Goal: Transaction & Acquisition: Purchase product/service

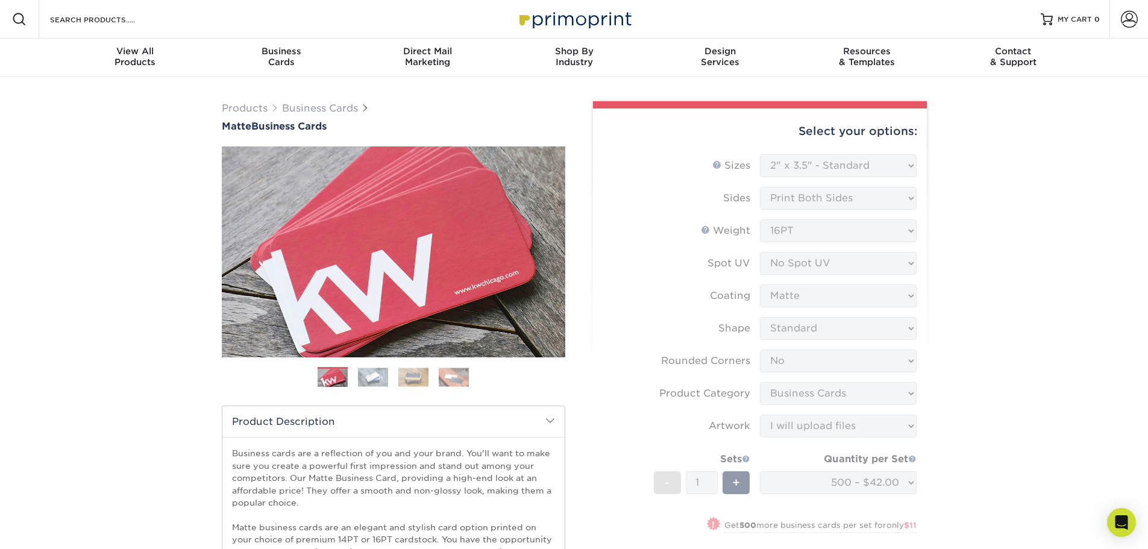
select select "2.00x3.50"
select select "0"
select select "3b5148f1-0588-4f88-a218-97bcfdce65c1"
select select "upload"
select select "500 – $42.00"
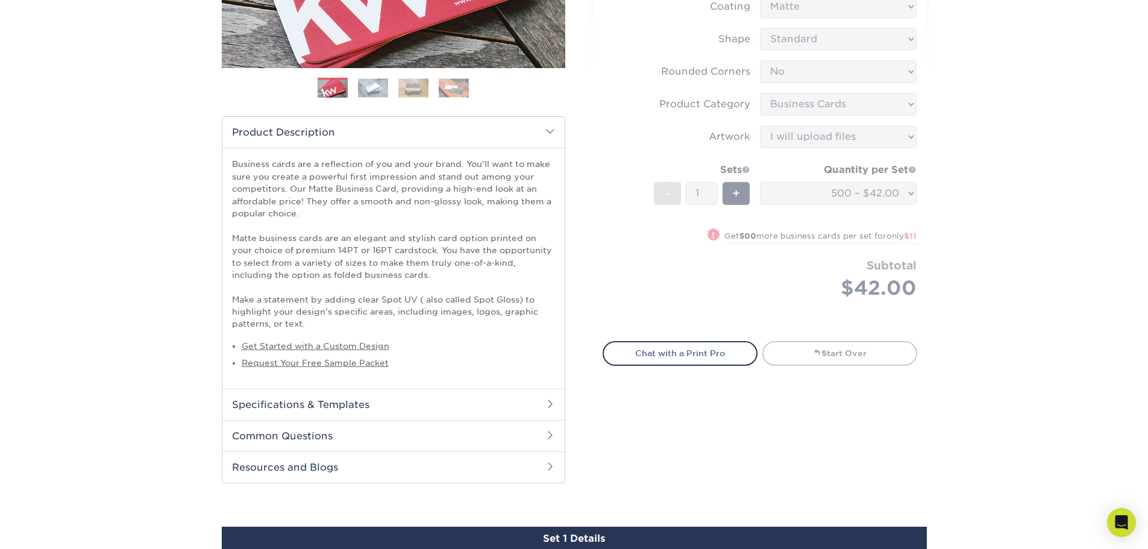
scroll to position [301, 0]
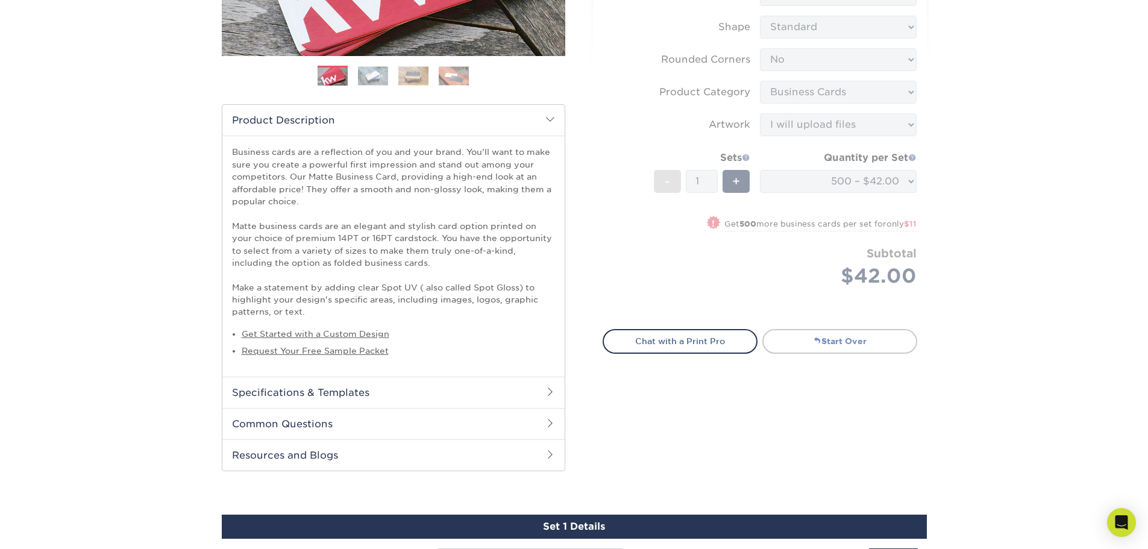
click at [864, 350] on link "Start Over" at bounding box center [839, 341] width 155 height 24
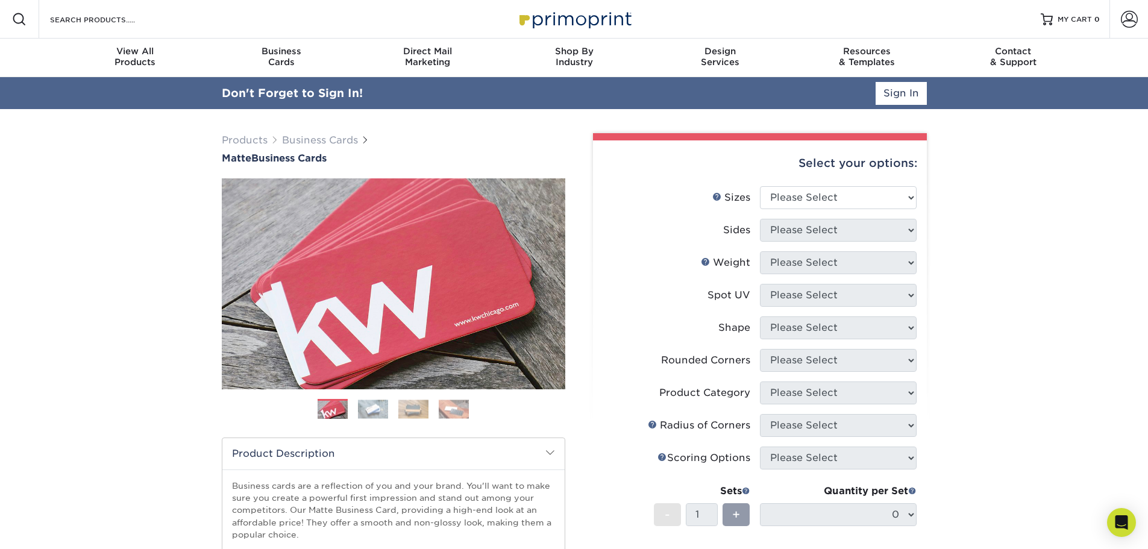
click at [850, 154] on div "Select your options:" at bounding box center [760, 163] width 315 height 46
click at [855, 195] on select "Please Select 1.5" x 3.5" - Mini 1.75" x 3.5" - Mini 2" x 2" - Square 2" x 3" -…" at bounding box center [838, 198] width 157 height 23
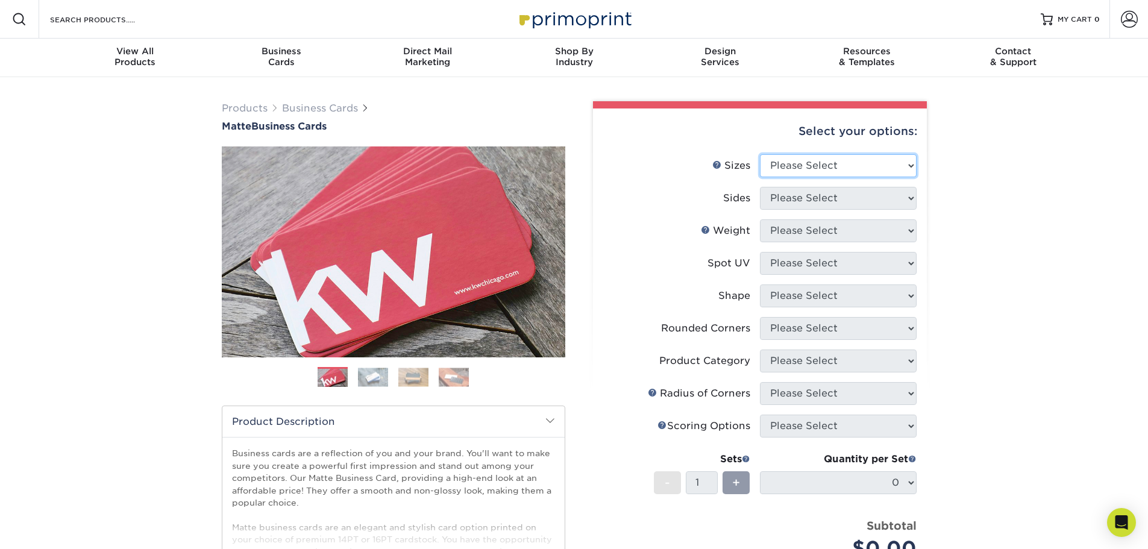
select select "2.00x3.50"
click at [760, 154] on select "Please Select 1.5" x 3.5" - Mini 1.75" x 3.5" - Mini 2" x 2" - Square 2" x 3" -…" at bounding box center [838, 165] width 157 height 23
click at [864, 196] on select "Please Select Print Both Sides Print Front Only" at bounding box center [838, 198] width 157 height 23
select select "13abbda7-1d64-4f25-8bb2-c179b224825d"
click at [760, 187] on select "Please Select Print Both Sides Print Front Only" at bounding box center [838, 198] width 157 height 23
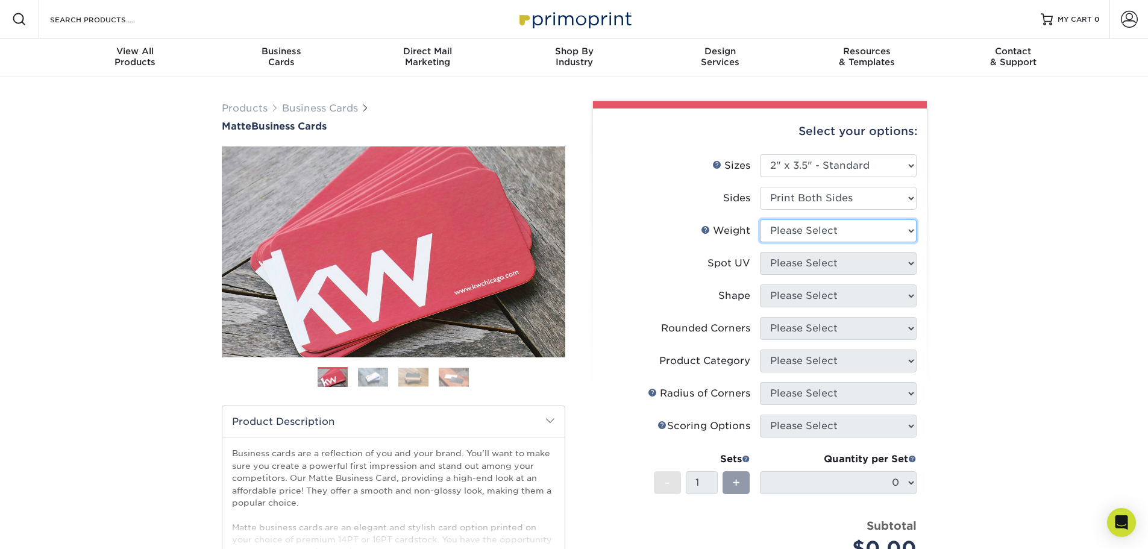
click at [861, 229] on select "Please Select 16PT 14PT" at bounding box center [838, 230] width 157 height 23
select select "16PT"
click at [760, 219] on select "Please Select 16PT 14PT" at bounding box center [838, 230] width 157 height 23
click at [858, 263] on select "Please Select No Spot UV Front and Back (Both Sides) Front Only Back Only" at bounding box center [838, 263] width 157 height 23
select select "3"
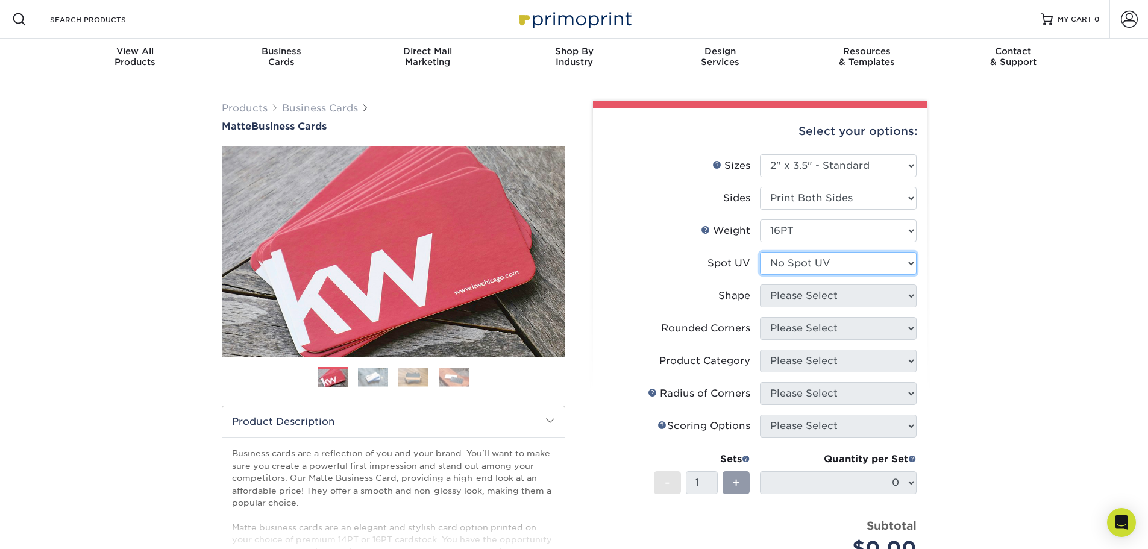
click at [760, 252] on select "Please Select No Spot UV Front and Back (Both Sides) Front Only Back Only" at bounding box center [838, 263] width 157 height 23
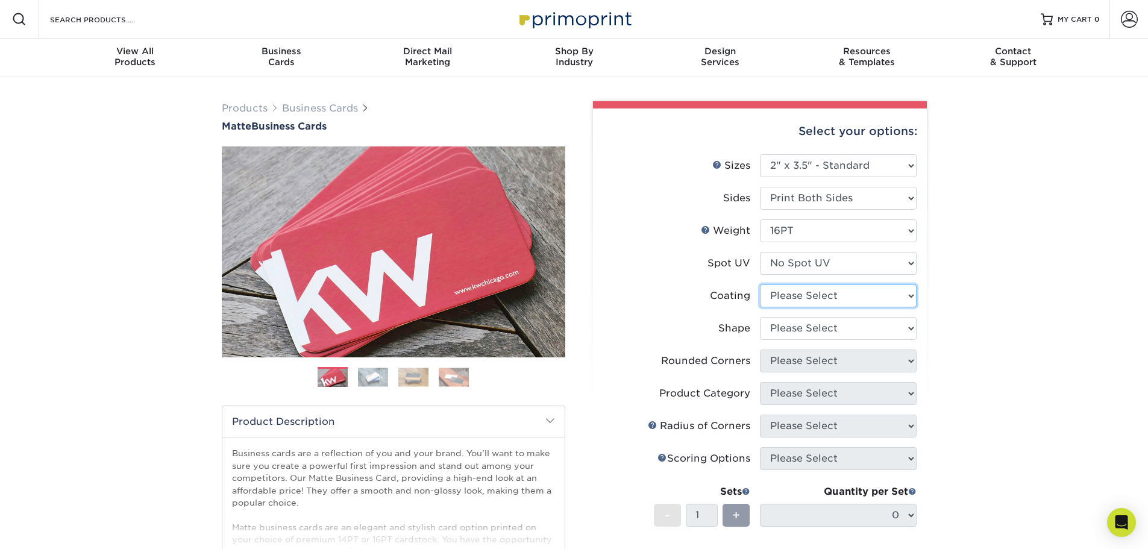
click at [846, 300] on select at bounding box center [838, 295] width 157 height 23
select select "121bb7b5-3b4d-429f-bd8d-bbf80e953313"
click at [760, 284] on select at bounding box center [838, 295] width 157 height 23
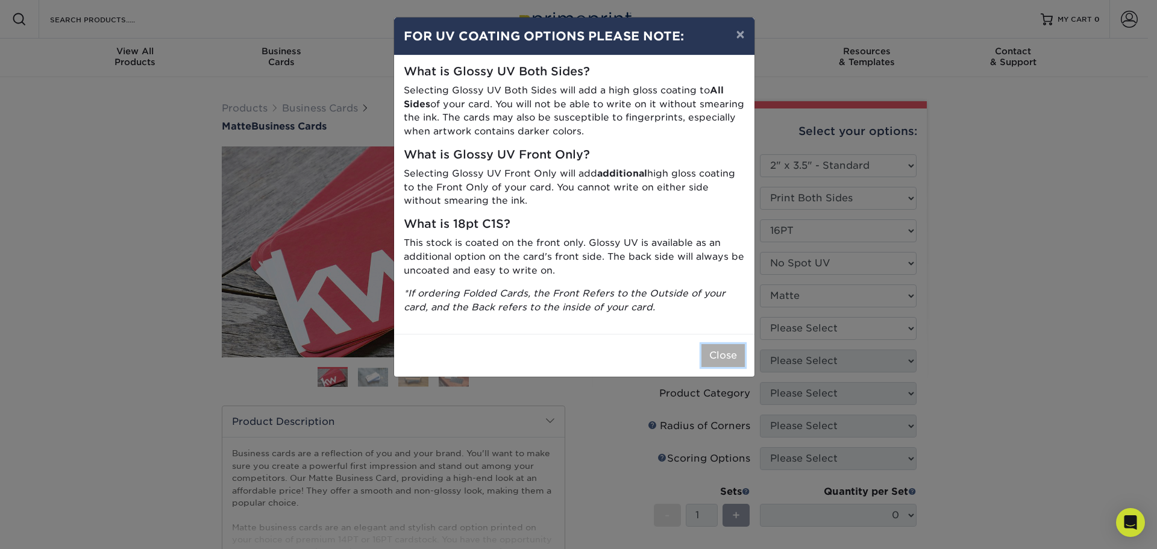
click at [718, 351] on button "Close" at bounding box center [722, 355] width 43 height 23
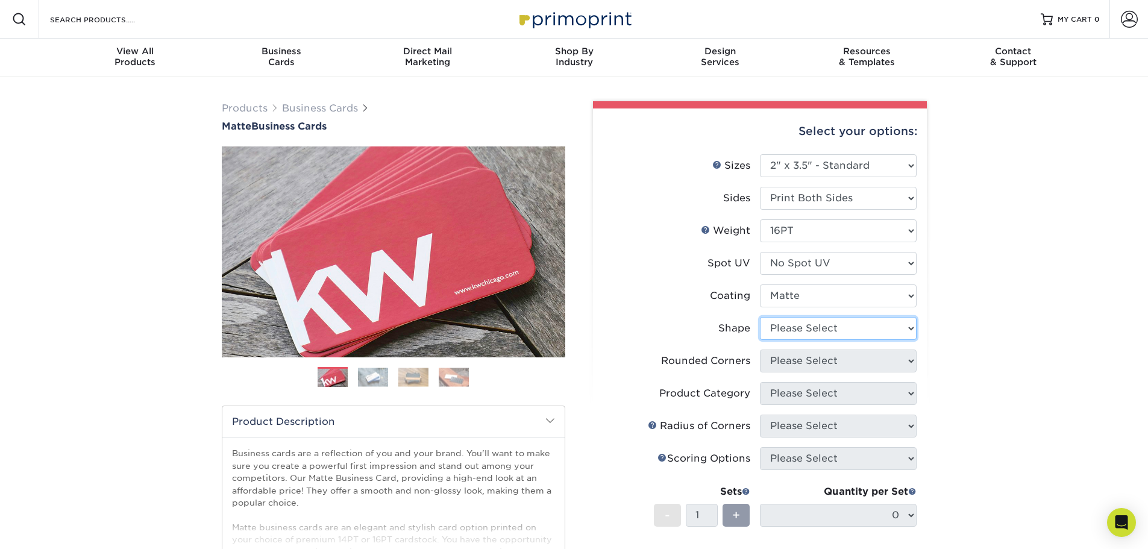
click at [850, 330] on select "Please Select Standard Oval" at bounding box center [838, 328] width 157 height 23
select select "standard"
click at [760, 317] on select "Please Select Standard Oval" at bounding box center [838, 328] width 157 height 23
click at [850, 358] on select "Please Select Yes - Round 2 Corners Yes - Round 4 Corners No" at bounding box center [838, 361] width 157 height 23
select select "0"
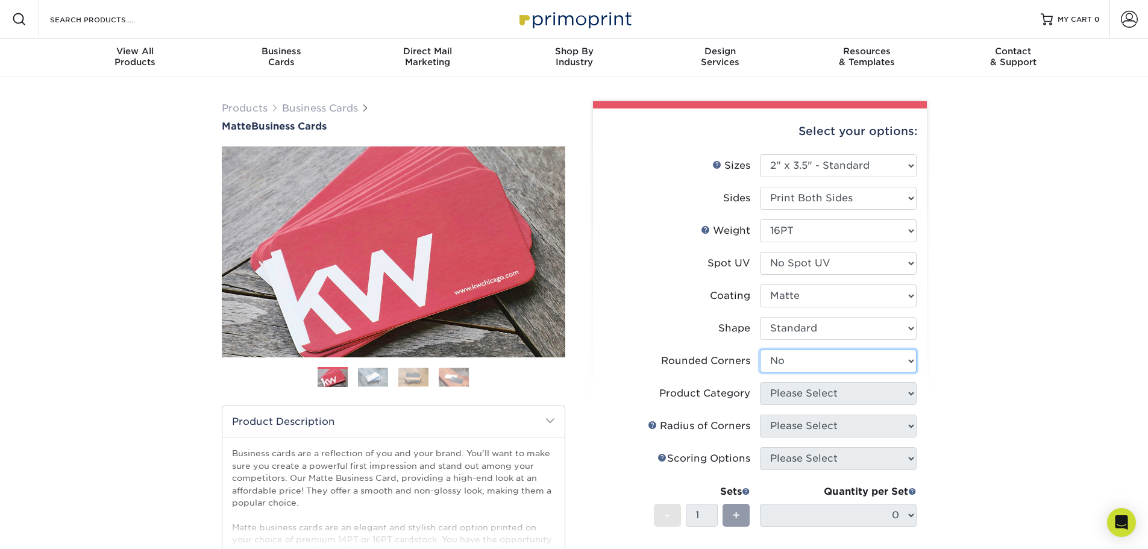
click at [760, 350] on select "Please Select Yes - Round 2 Corners Yes - Round 4 Corners No" at bounding box center [838, 361] width 157 height 23
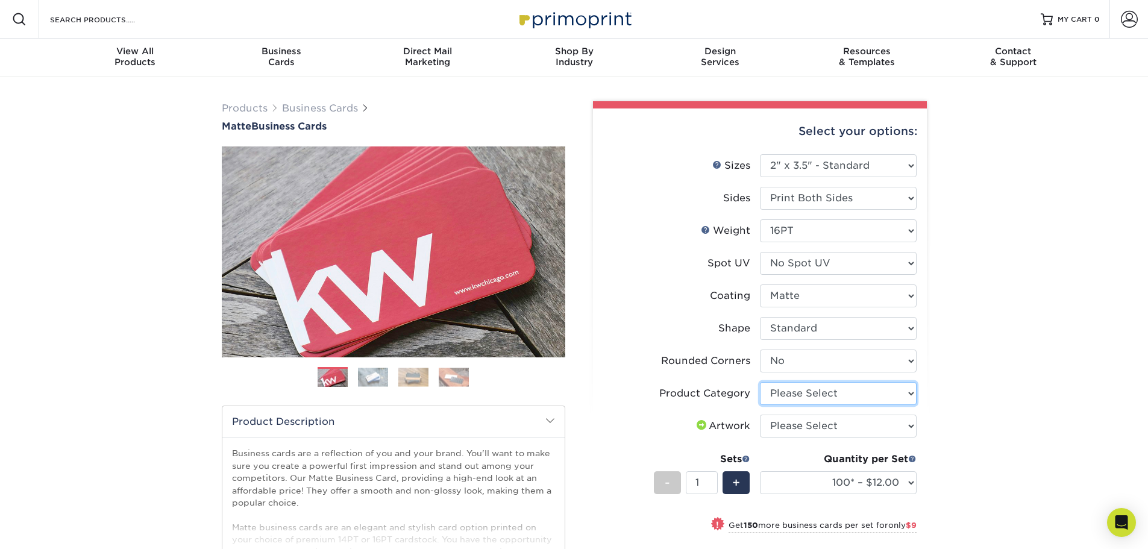
click at [852, 397] on select "Please Select Business Cards" at bounding box center [838, 393] width 157 height 23
select select "3b5148f1-0588-4f88-a218-97bcfdce65c1"
click at [760, 382] on select "Please Select Business Cards" at bounding box center [838, 393] width 157 height 23
click at [850, 426] on select "Please Select I will upload files I need a design - $100" at bounding box center [838, 426] width 157 height 23
select select "upload"
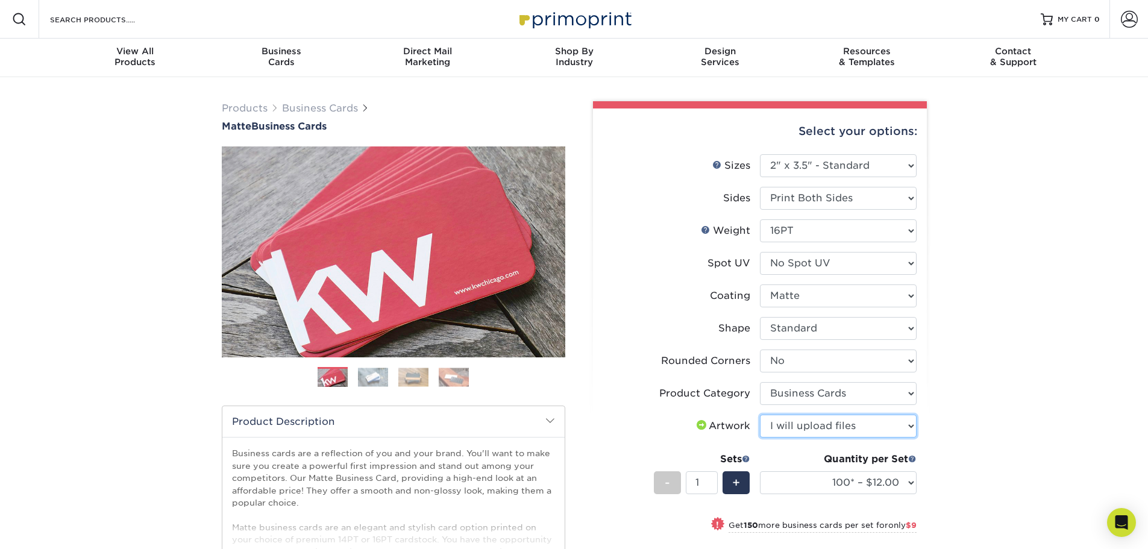
click at [760, 415] on select "Please Select I will upload files I need a design - $100" at bounding box center [838, 426] width 157 height 23
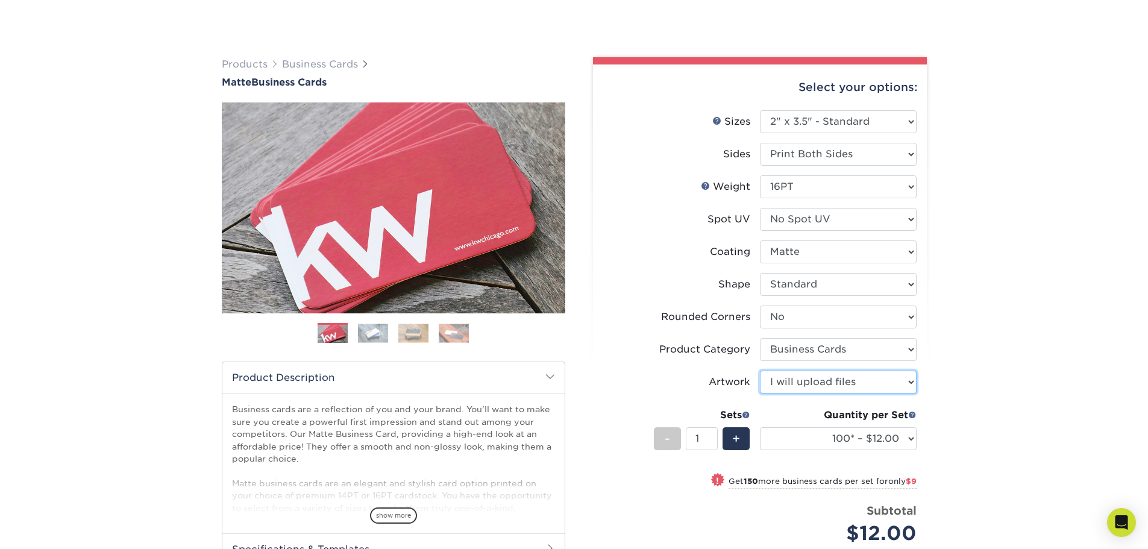
scroll to position [181, 0]
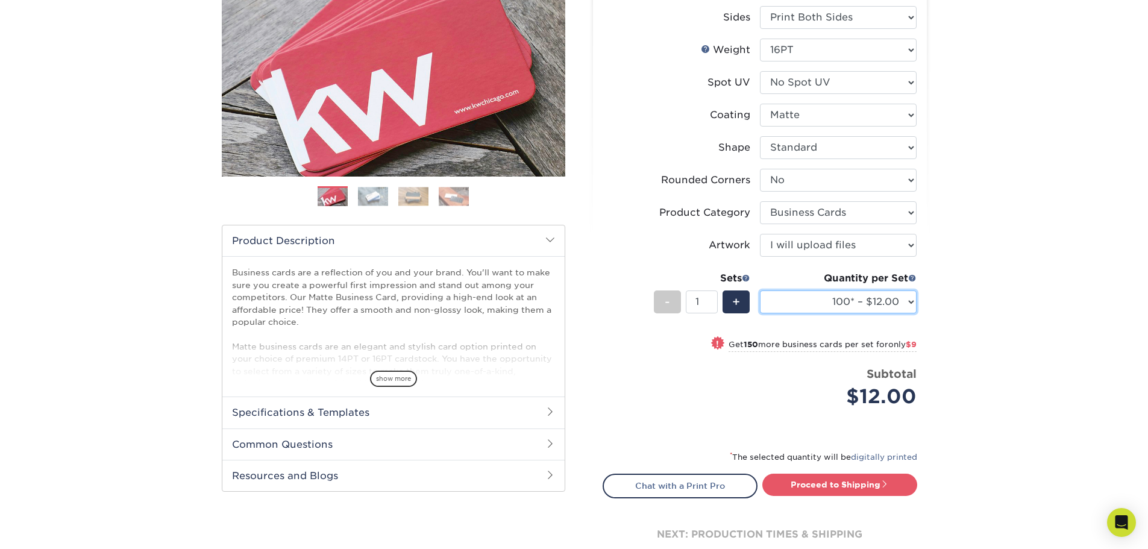
click at [877, 306] on select "100* – $12.00 250* – $21.00 500 – $42.00 1000 – $53.00 2500 – $95.00 5000 – $18…" at bounding box center [838, 301] width 157 height 23
click at [760, 290] on select "100* – $12.00 250* – $21.00 500 – $42.00 1000 – $53.00 2500 – $95.00 5000 – $18…" at bounding box center [838, 301] width 157 height 23
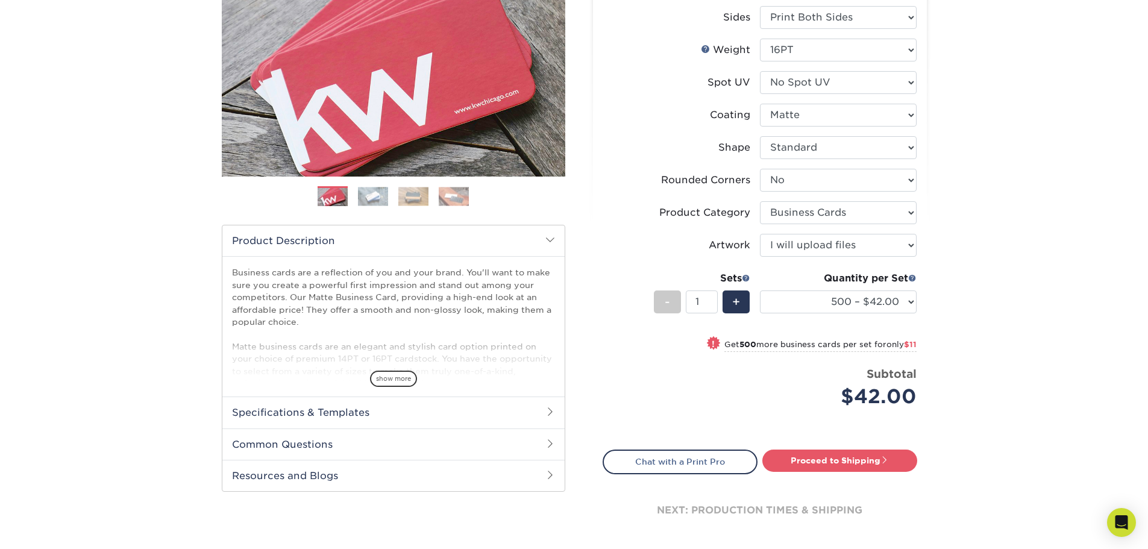
click at [990, 276] on div "Products Business Cards Matte Business Cards Previous Next 100 $ 9" at bounding box center [574, 243] width 1148 height 694
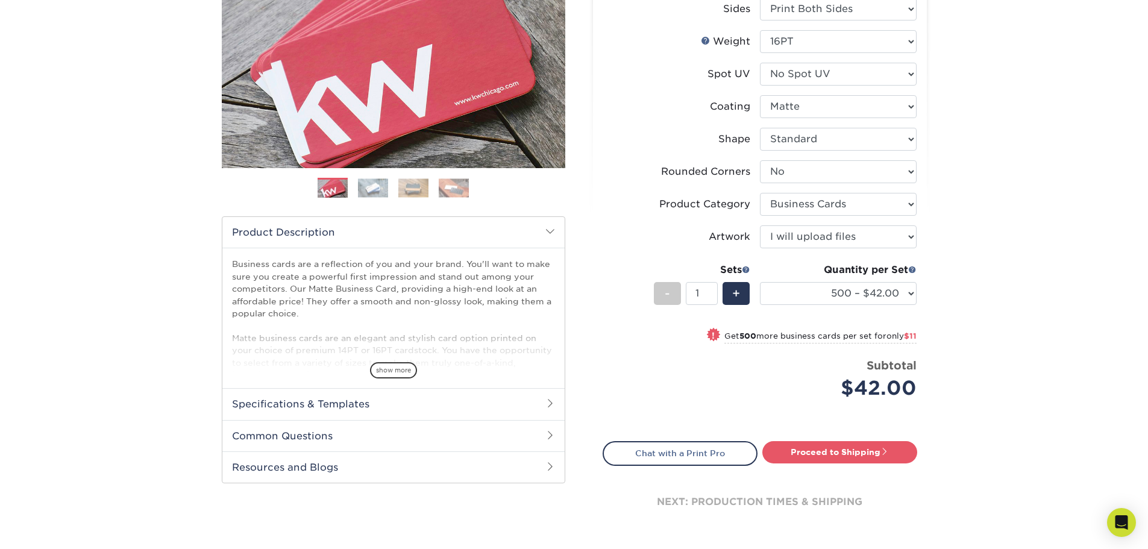
scroll to position [241, 0]
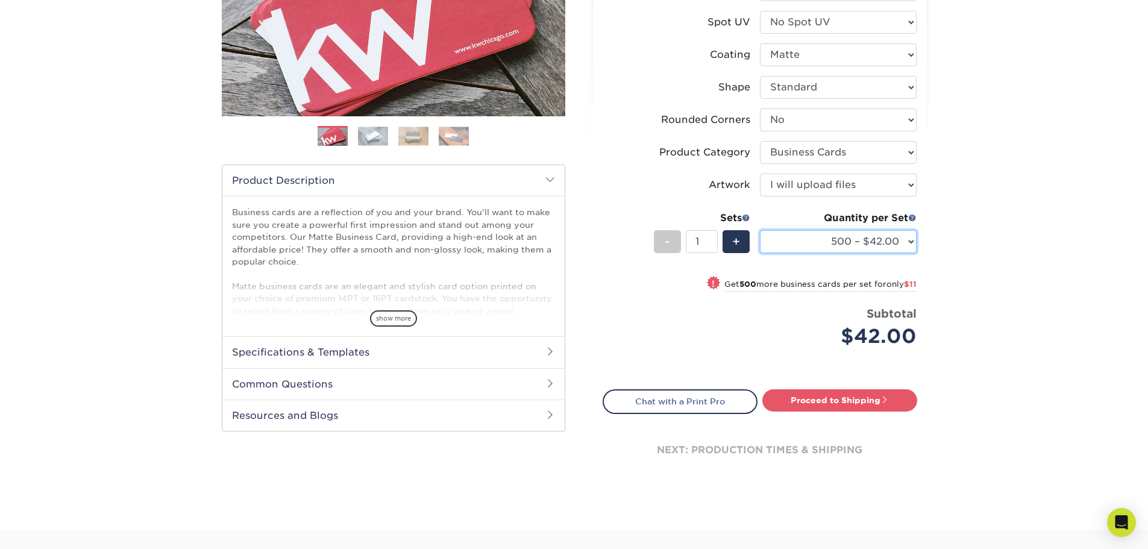
click at [875, 243] on select "100* – $12.00 250* – $21.00 500 – $42.00 1000 – $53.00 2500 – $95.00 5000 – $18…" at bounding box center [838, 241] width 157 height 23
click at [760, 230] on select "100* – $12.00 250* – $21.00 500 – $42.00 1000 – $53.00 2500 – $95.00 5000 – $18…" at bounding box center [838, 241] width 157 height 23
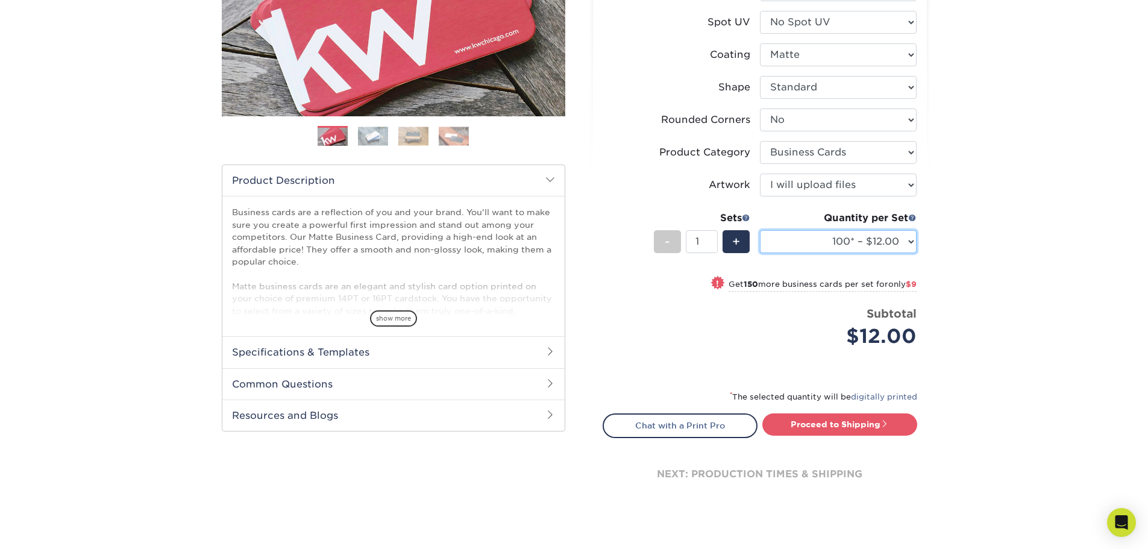
click at [887, 241] on select "100* – $12.00 250* – $21.00 500 – $42.00 1000 – $53.00 2500 – $95.00 5000 – $18…" at bounding box center [838, 241] width 157 height 23
click at [760, 230] on select "100* – $12.00 250* – $21.00 500 – $42.00 1000 – $53.00 2500 – $95.00 5000 – $18…" at bounding box center [838, 241] width 157 height 23
drag, startPoint x: 730, startPoint y: 391, endPoint x: 725, endPoint y: 400, distance: 10.2
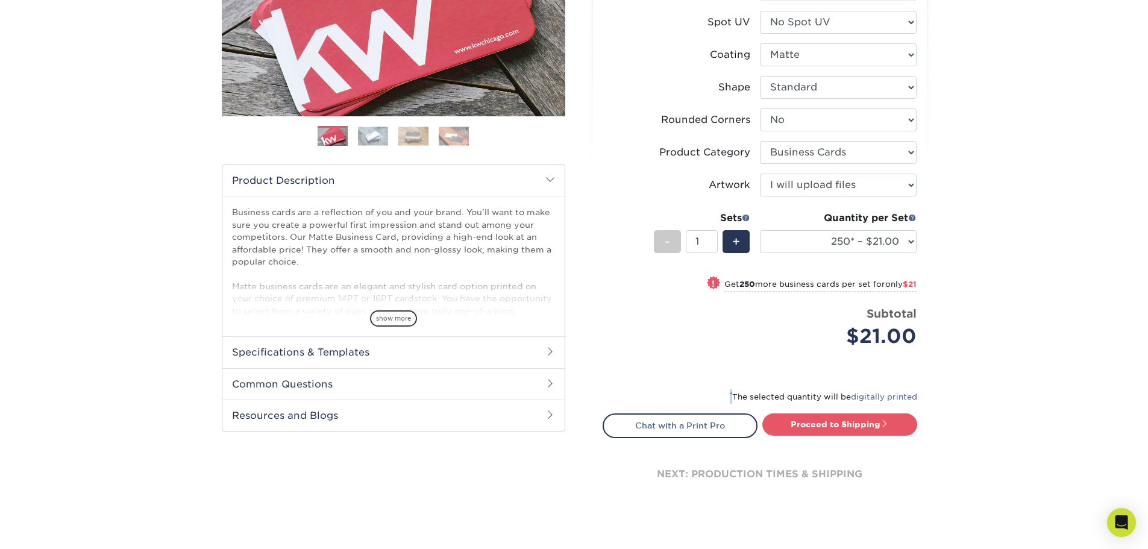
click at [725, 400] on div "* The selected quantity will be digitally printed" at bounding box center [760, 401] width 315 height 24
click at [859, 242] on select "100* – $12.00 250* – $21.00 500 – $42.00 1000 – $53.00 2500 – $95.00 5000 – $18…" at bounding box center [838, 241] width 157 height 23
click at [760, 230] on select "100* – $12.00 250* – $21.00 500 – $42.00 1000 – $53.00 2500 – $95.00 5000 – $18…" at bounding box center [838, 241] width 157 height 23
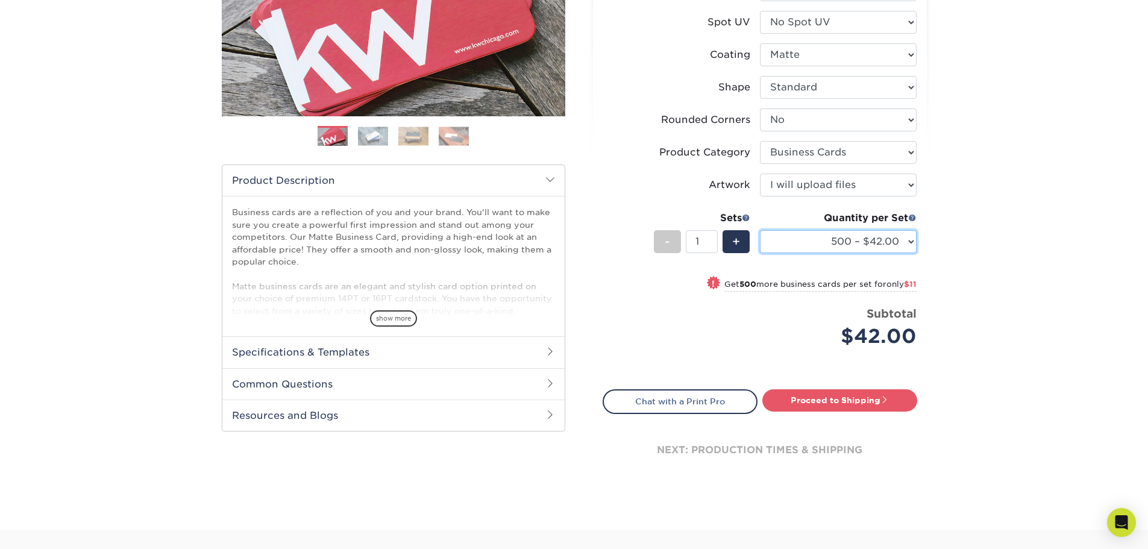
click at [878, 242] on select "100* – $12.00 250* – $21.00 500 – $42.00 1000 – $53.00 2500 – $95.00 5000 – $18…" at bounding box center [838, 241] width 157 height 23
select select "1000 – $53.00"
click at [760, 230] on select "100* – $12.00 250* – $21.00 500 – $42.00 1000 – $53.00 2500 – $95.00 5000 – $18…" at bounding box center [838, 241] width 157 height 23
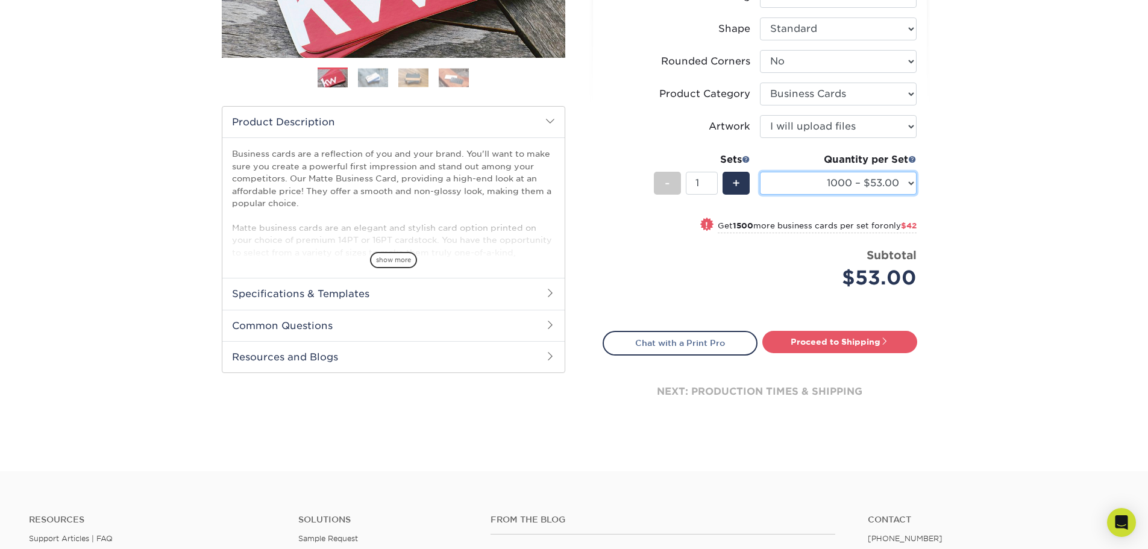
scroll to position [301, 0]
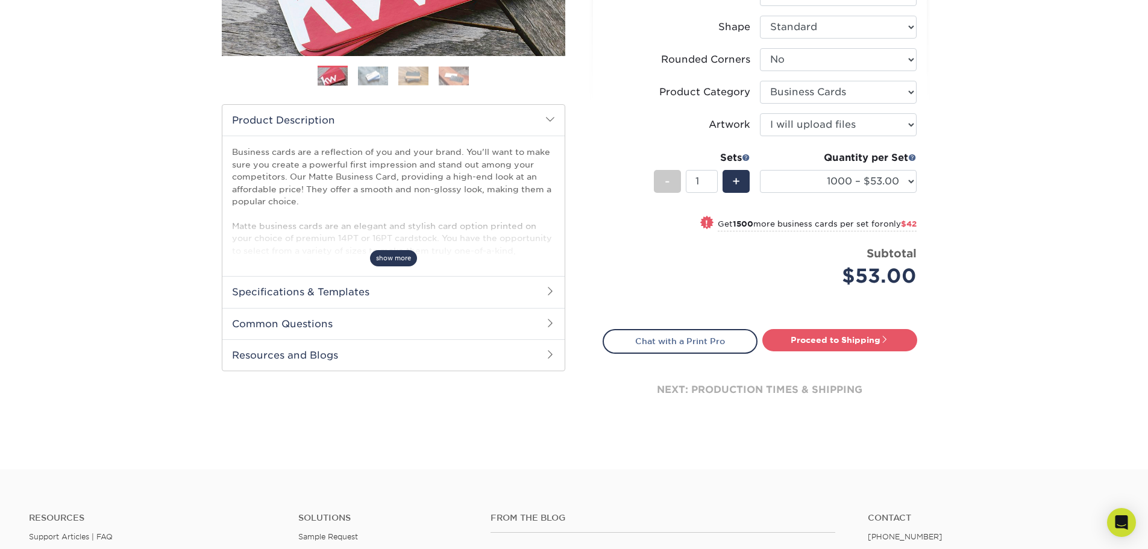
click at [403, 254] on span "show more" at bounding box center [393, 258] width 47 height 16
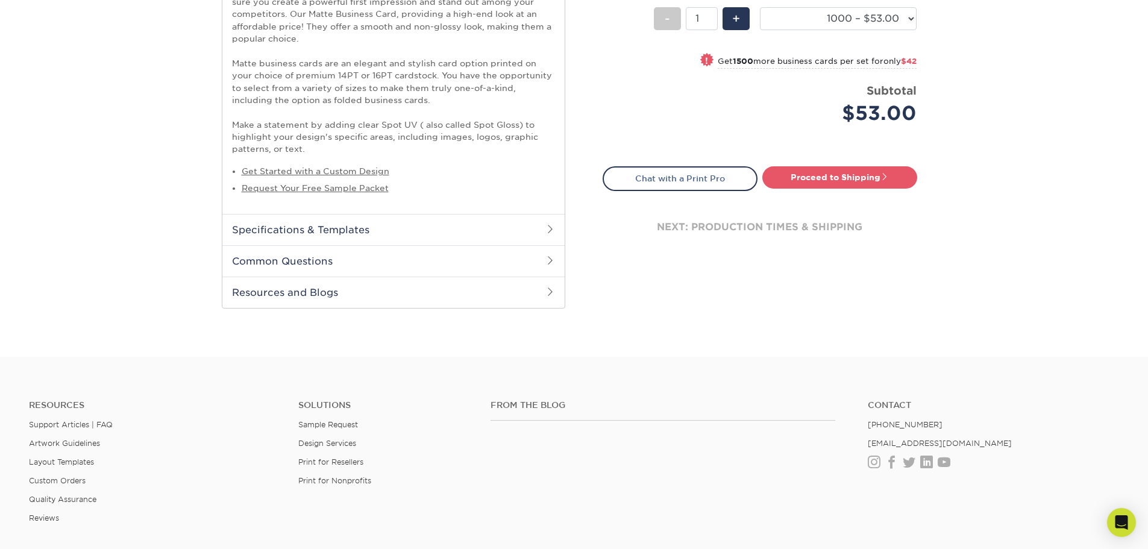
scroll to position [482, 0]
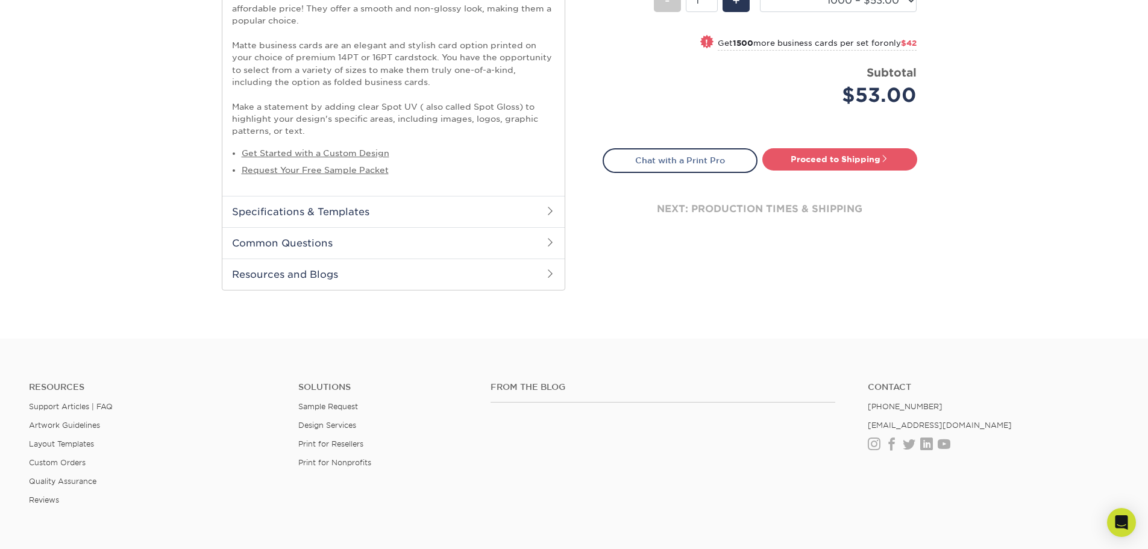
click at [446, 205] on h2 "Specifications & Templates" at bounding box center [393, 211] width 342 height 31
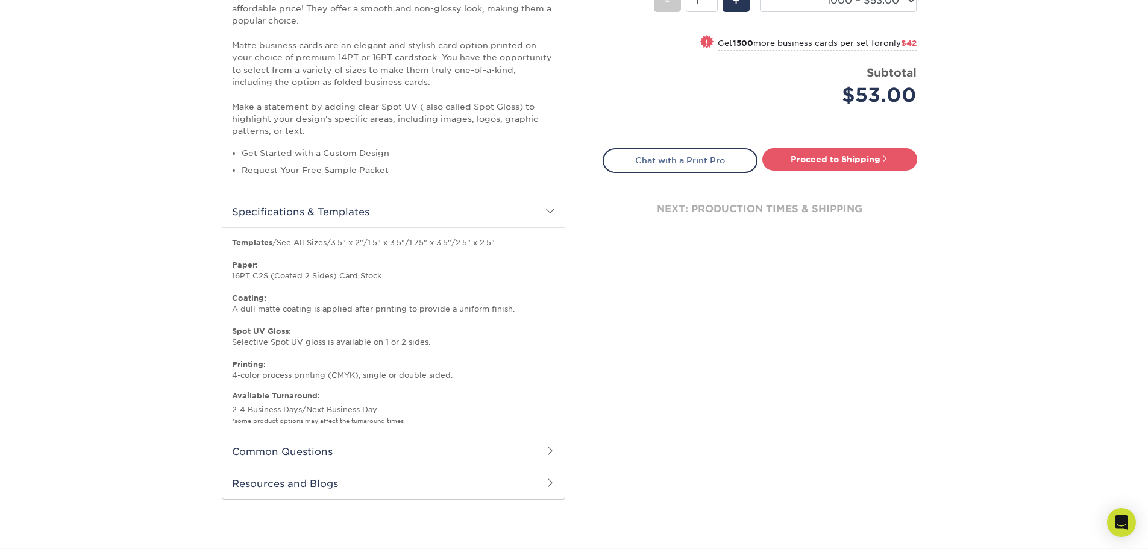
click at [448, 452] on h2 "Common Questions" at bounding box center [393, 451] width 342 height 31
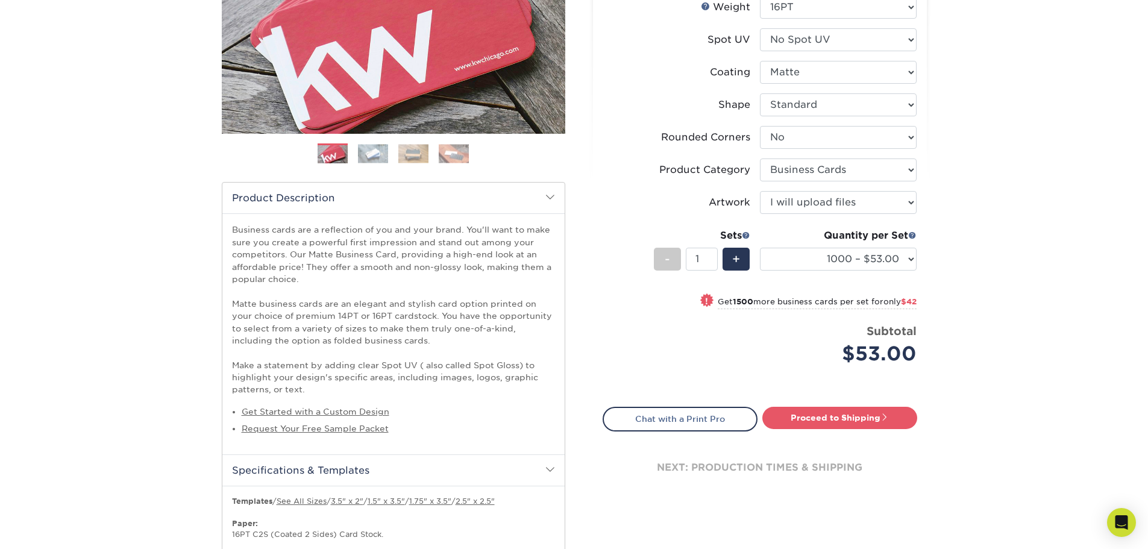
scroll to position [241, 0]
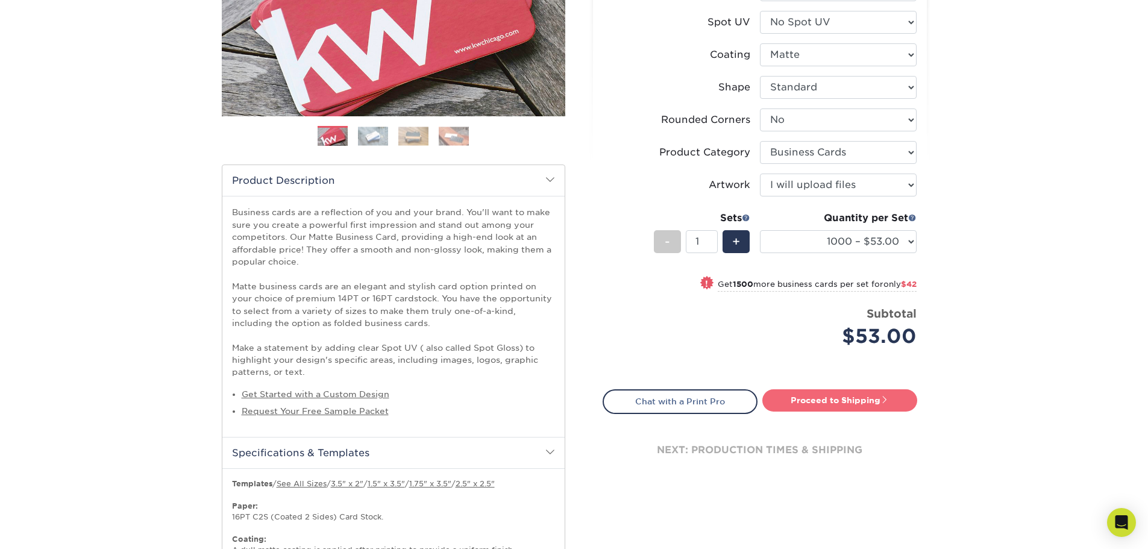
click at [869, 403] on link "Proceed to Shipping" at bounding box center [839, 400] width 155 height 22
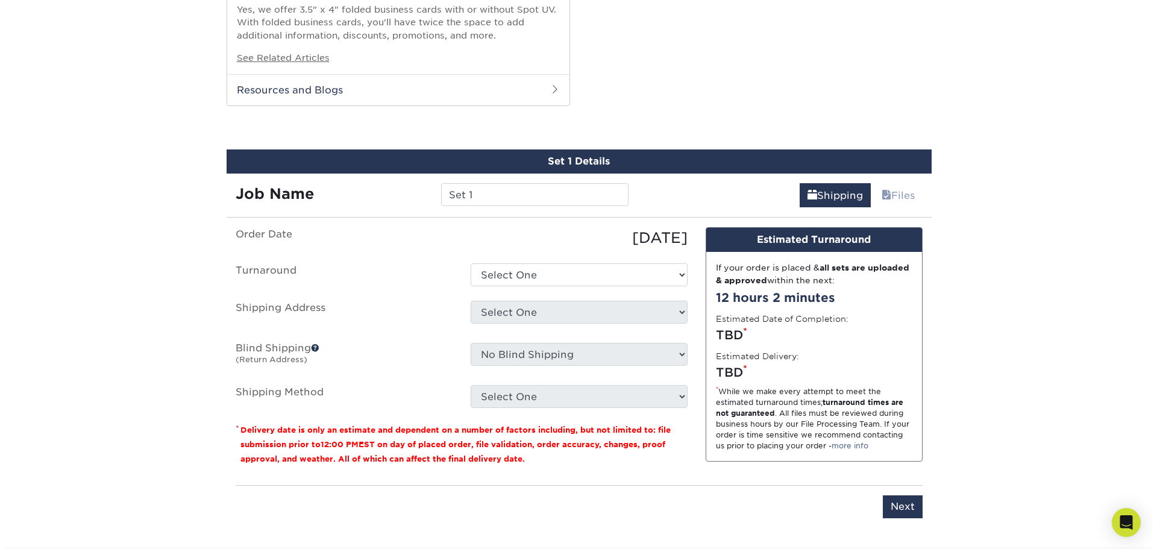
scroll to position [1369, 0]
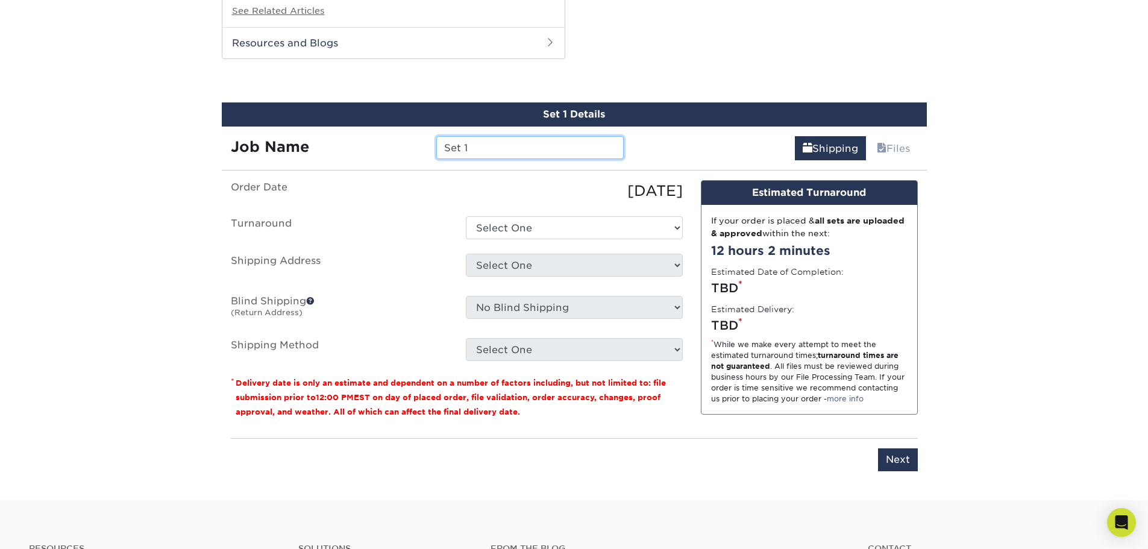
drag, startPoint x: 494, startPoint y: 148, endPoint x: 412, endPoint y: 146, distance: 82.0
click at [412, 146] on div "Job Name Set 1" at bounding box center [428, 147] width 412 height 23
type input "TFA 2025"
click at [503, 231] on select "Select One 2-4 Business Days 2 Day Next Business Day" at bounding box center [574, 227] width 217 height 23
select select "2167d3a5-02fc-4384-86ce-e339e30b5e03"
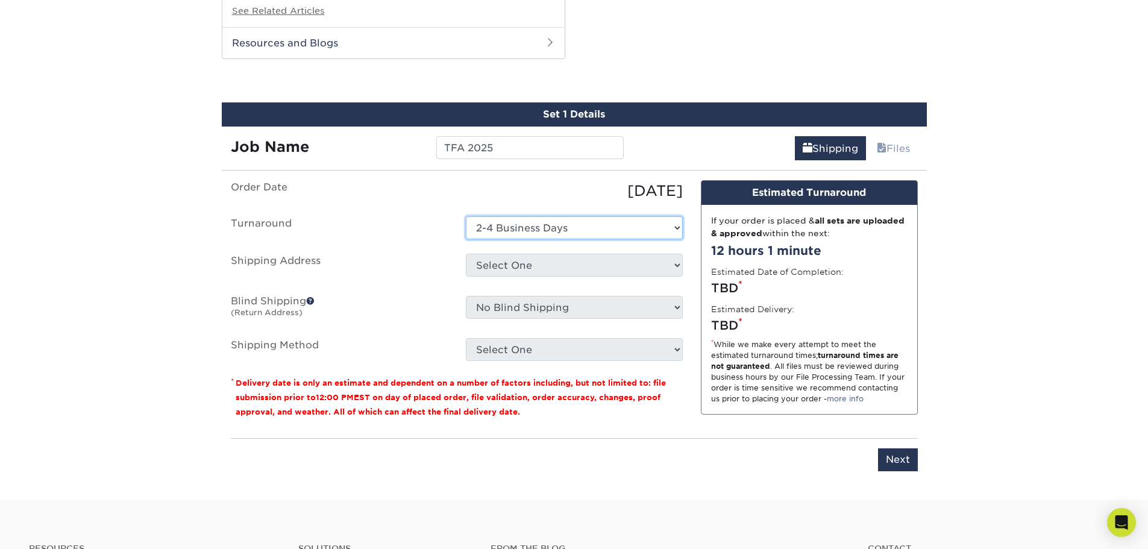
click at [466, 216] on select "Select One 2-4 Business Days 2 Day Next Business Day" at bounding box center [574, 227] width 217 height 23
click at [509, 265] on select "Select One + Add New Address - Login" at bounding box center [574, 265] width 217 height 23
select select "newaddress"
click at [466, 254] on select "Select One + Add New Address - Login" at bounding box center [574, 265] width 217 height 23
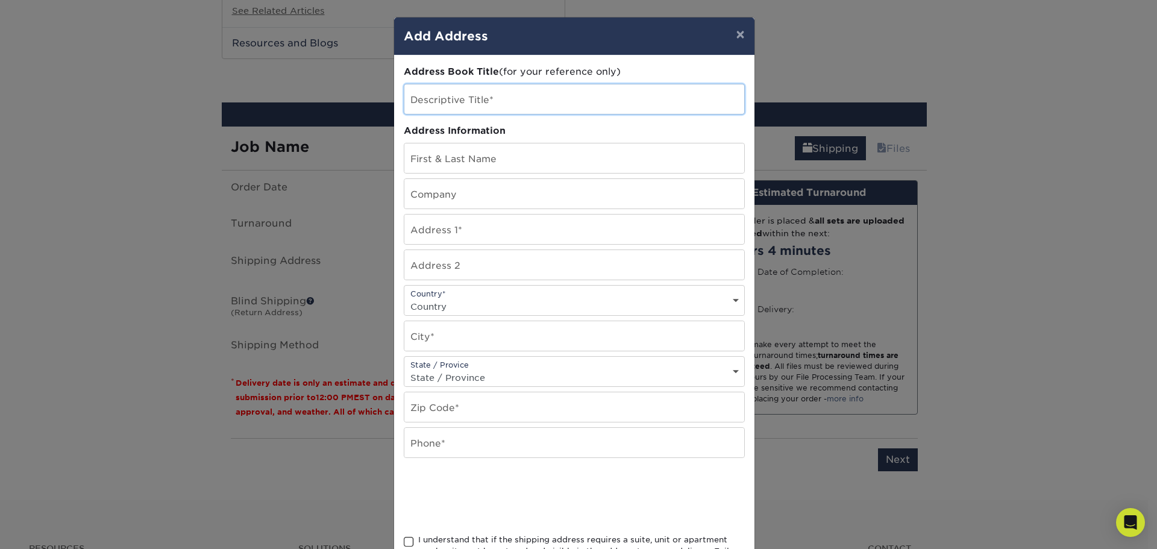
click at [500, 100] on input "text" at bounding box center [574, 99] width 340 height 30
type input "DB"
type input "[PERSON_NAME]"
type input "/"
paste input "931 [PERSON_NAME]"
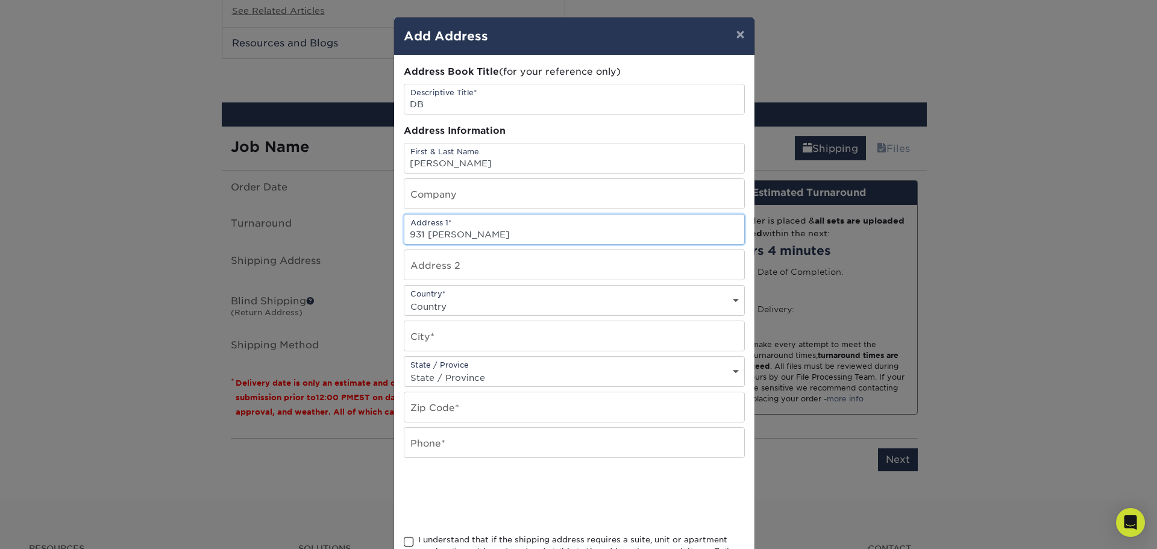
type input "931 [PERSON_NAME]"
select select "US"
type input "/"
paste input "Diamond Bar"
type input "Diamond Bar"
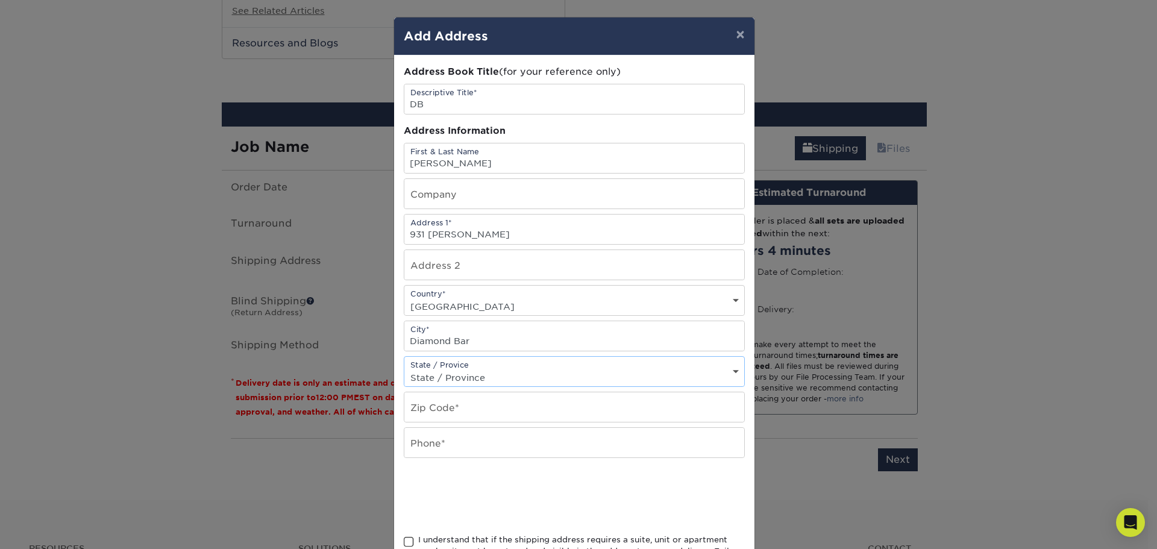
select select "CA"
type input "91765"
type input "9095601042"
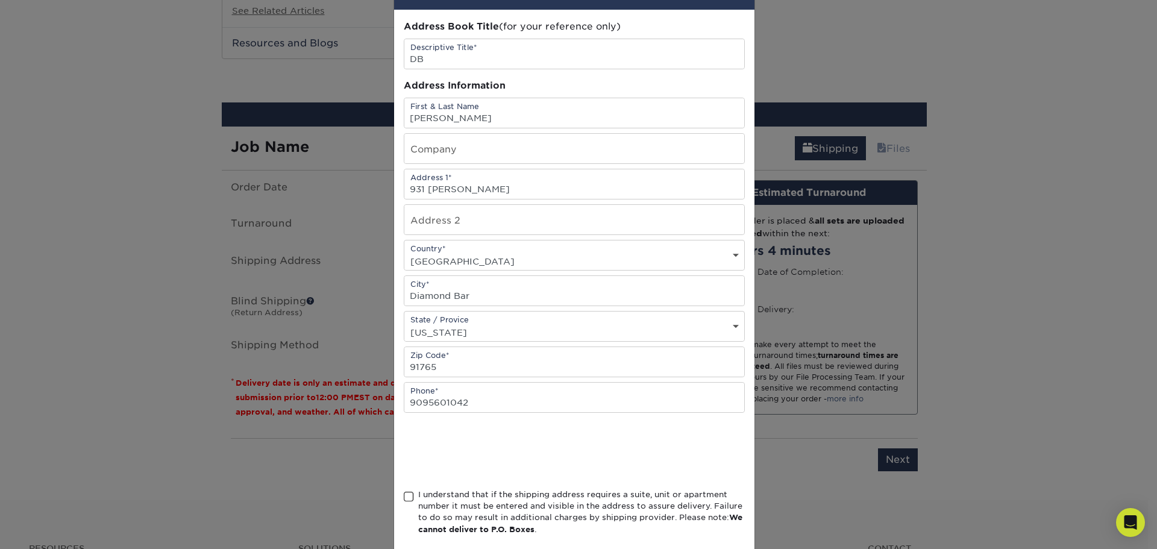
scroll to position [106, 0]
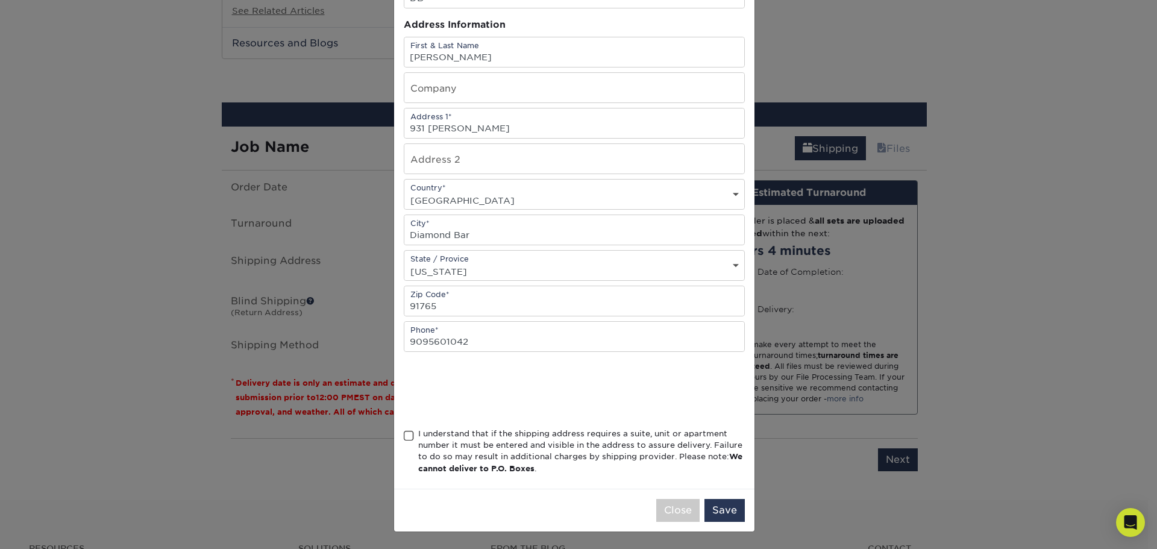
click at [405, 435] on span at bounding box center [409, 435] width 10 height 11
click at [0, 0] on input "I understand that if the shipping address requires a suite, unit or apartment n…" at bounding box center [0, 0] width 0 height 0
click at [720, 506] on button "Save" at bounding box center [724, 510] width 40 height 23
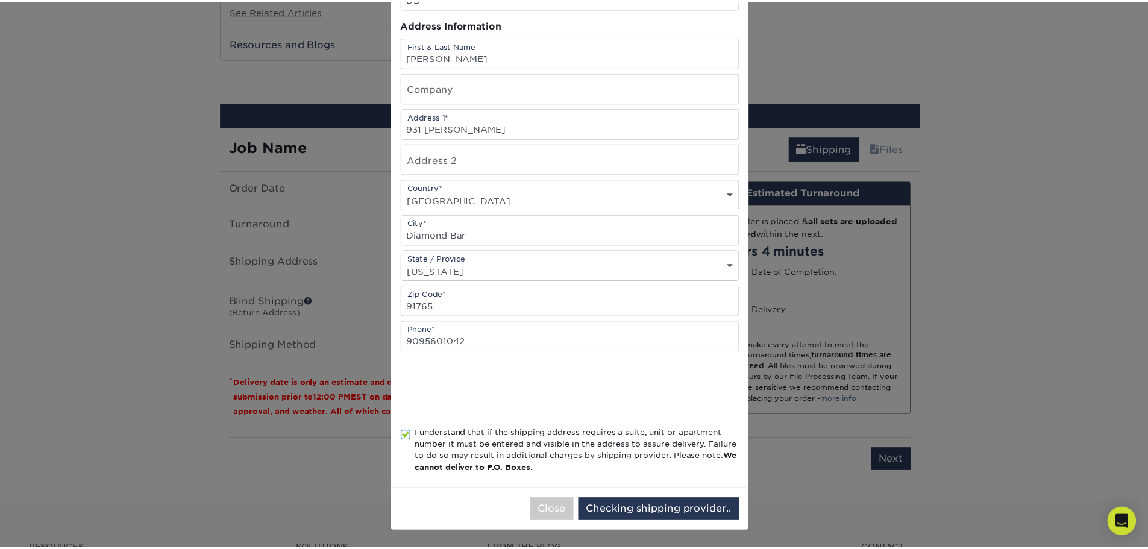
scroll to position [0, 0]
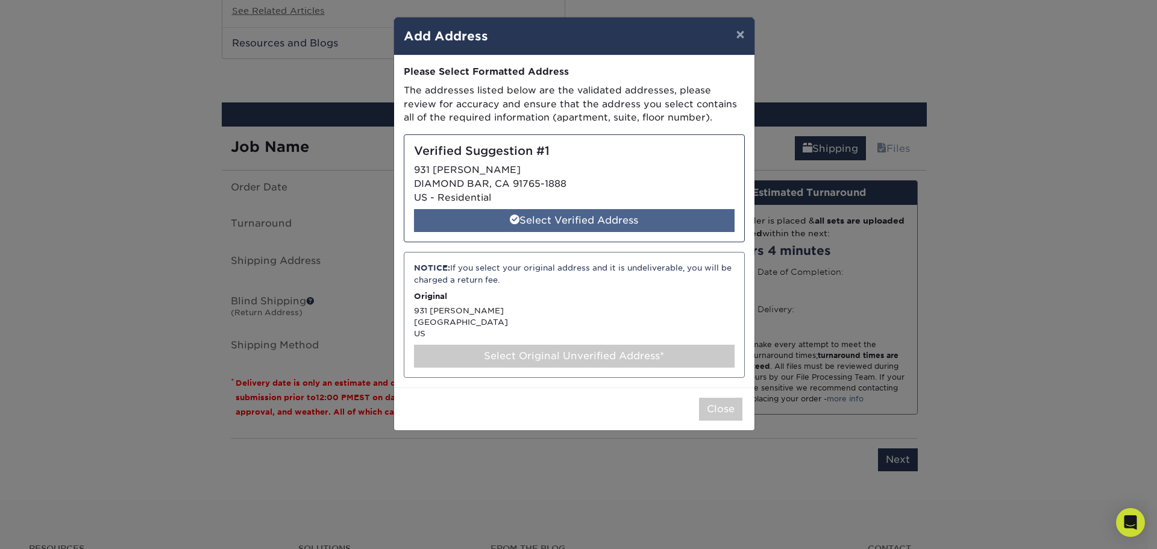
click at [594, 222] on div "Select Verified Address" at bounding box center [574, 220] width 321 height 23
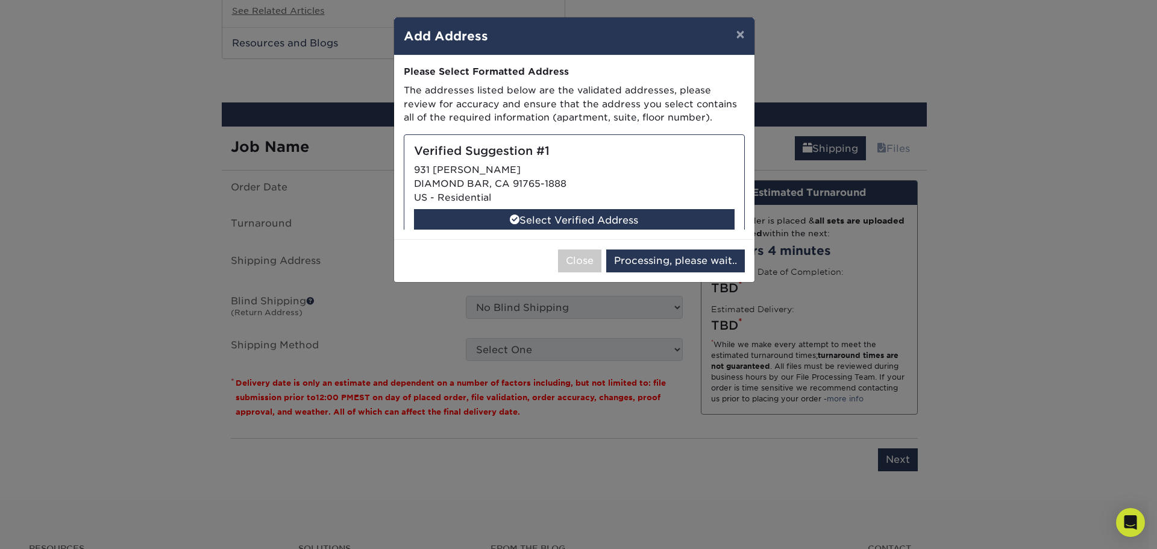
select select "285940"
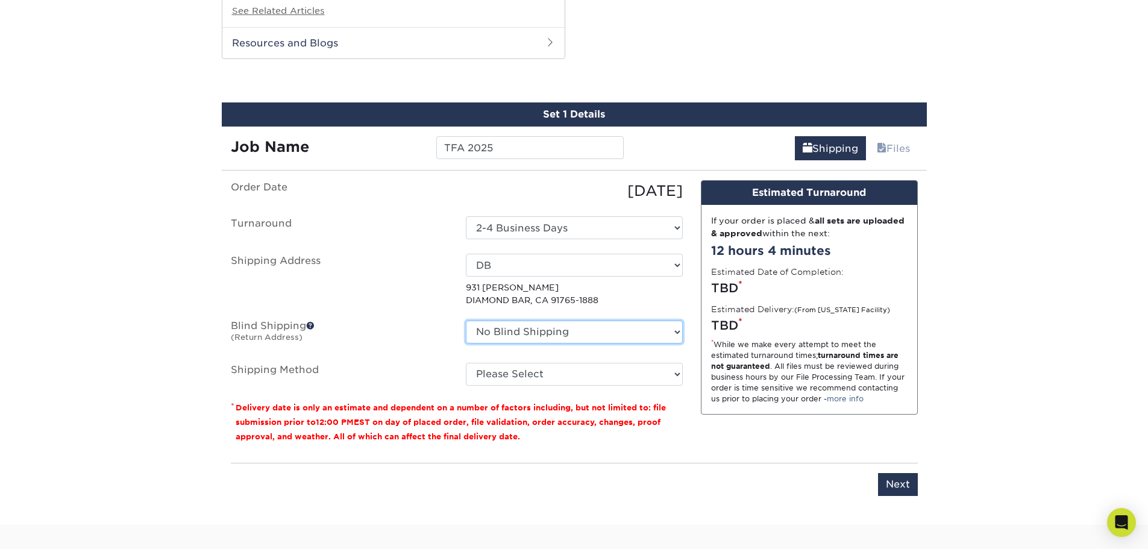
click at [676, 330] on select "No Blind Shipping + Add New Address" at bounding box center [574, 332] width 217 height 23
click at [383, 326] on label "Blind Shipping (Return Address)" at bounding box center [339, 335] width 235 height 28
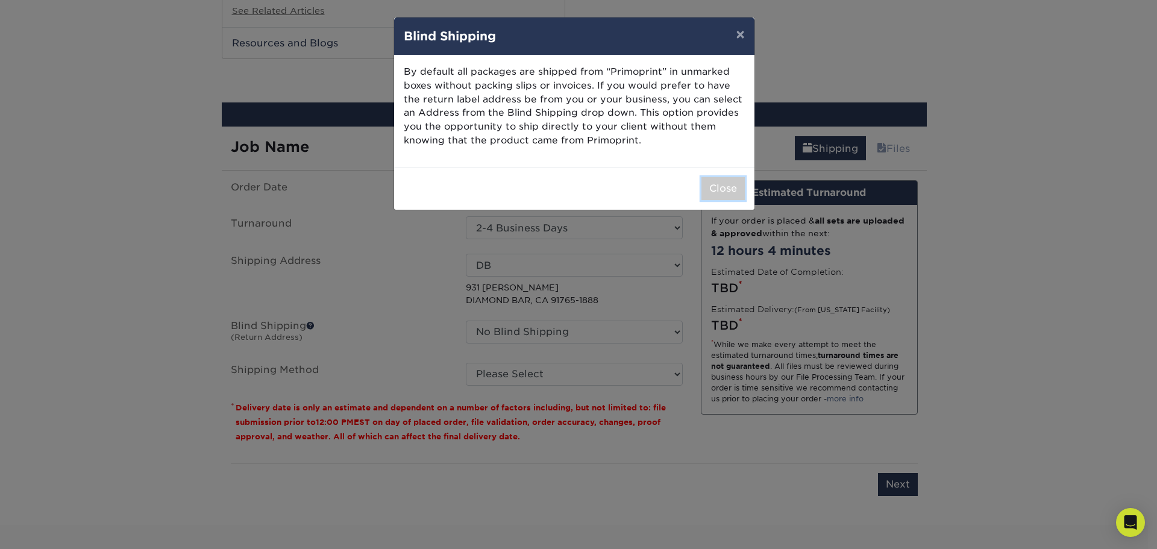
drag, startPoint x: 717, startPoint y: 186, endPoint x: 639, endPoint y: 183, distance: 77.8
click at [639, 183] on div "Close" at bounding box center [574, 188] width 360 height 43
click at [721, 186] on button "Close" at bounding box center [722, 188] width 43 height 23
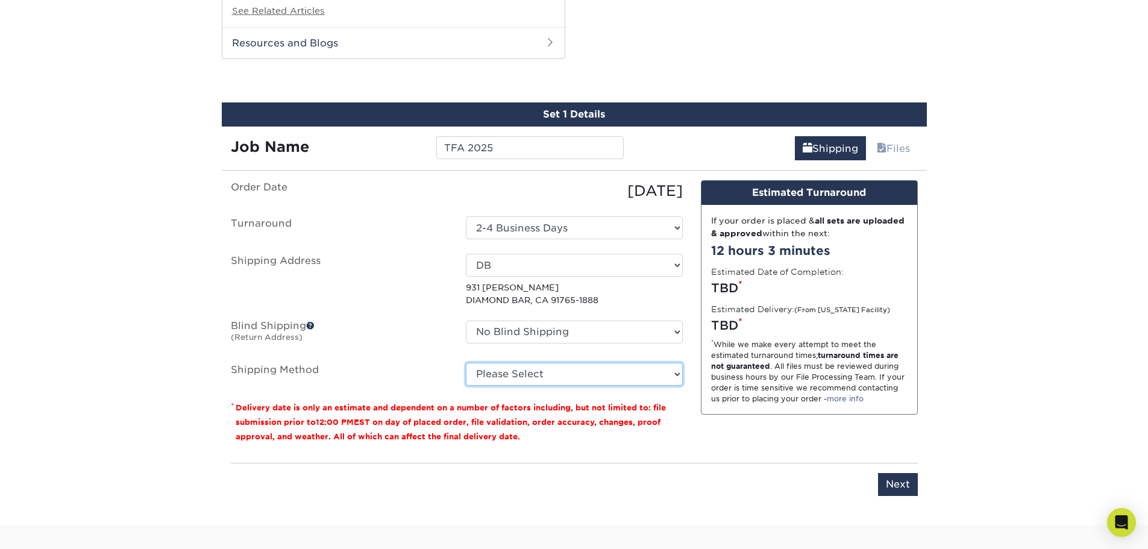
click at [673, 374] on select "Please Select Ground Shipping (+$8.96) 3 Day Shipping Service (+$20.04) 2 Day A…" at bounding box center [574, 374] width 217 height 23
select select "03"
click at [466, 363] on select "Please Select Ground Shipping (+$8.96) 3 Day Shipping Service (+$20.04) 2 Day A…" at bounding box center [574, 374] width 217 height 23
click at [721, 488] on div "Please enter job name and select desired turnaround time, shipping address and …" at bounding box center [574, 479] width 687 height 33
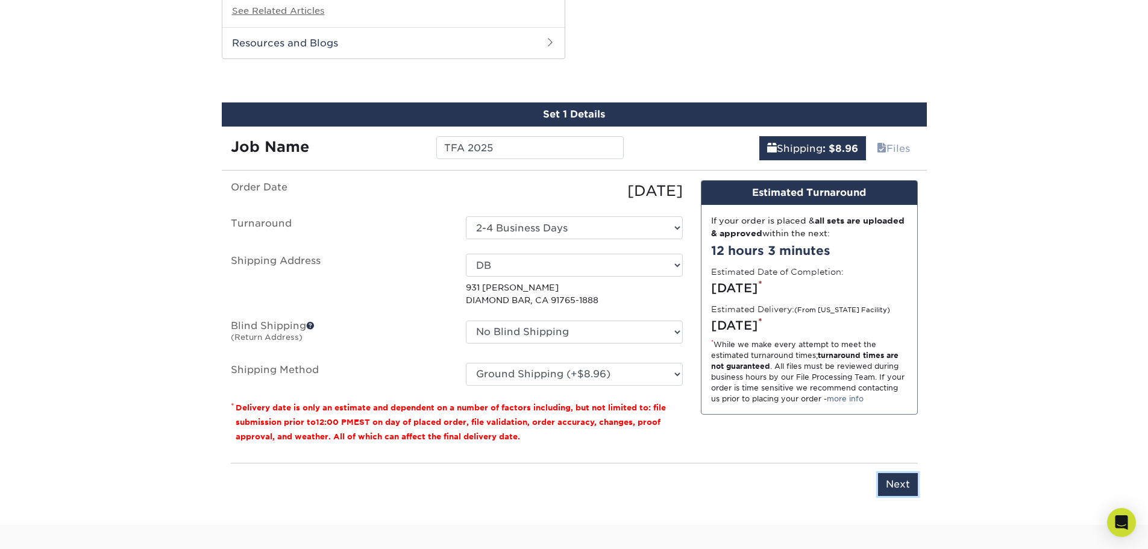
click at [891, 488] on input "Next" at bounding box center [898, 484] width 40 height 23
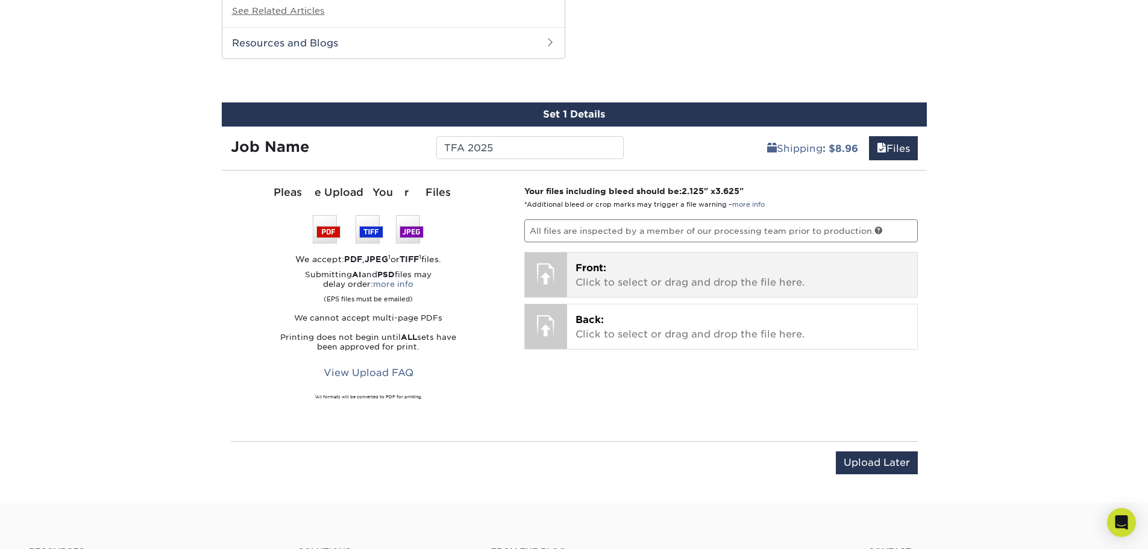
click at [645, 263] on p "Front: Click to select or drag and drop the file here." at bounding box center [742, 275] width 333 height 29
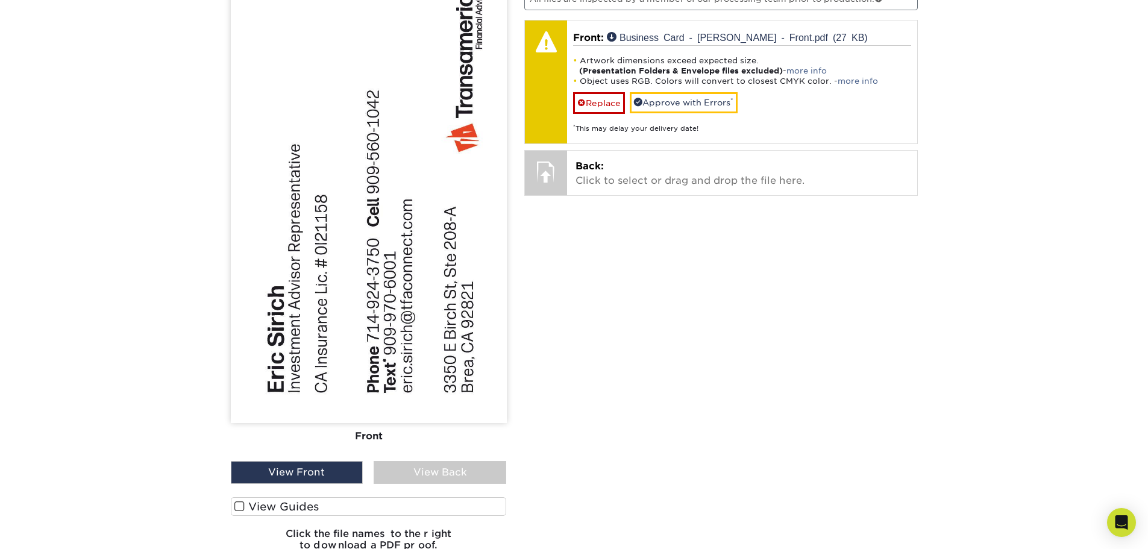
scroll to position [1610, 0]
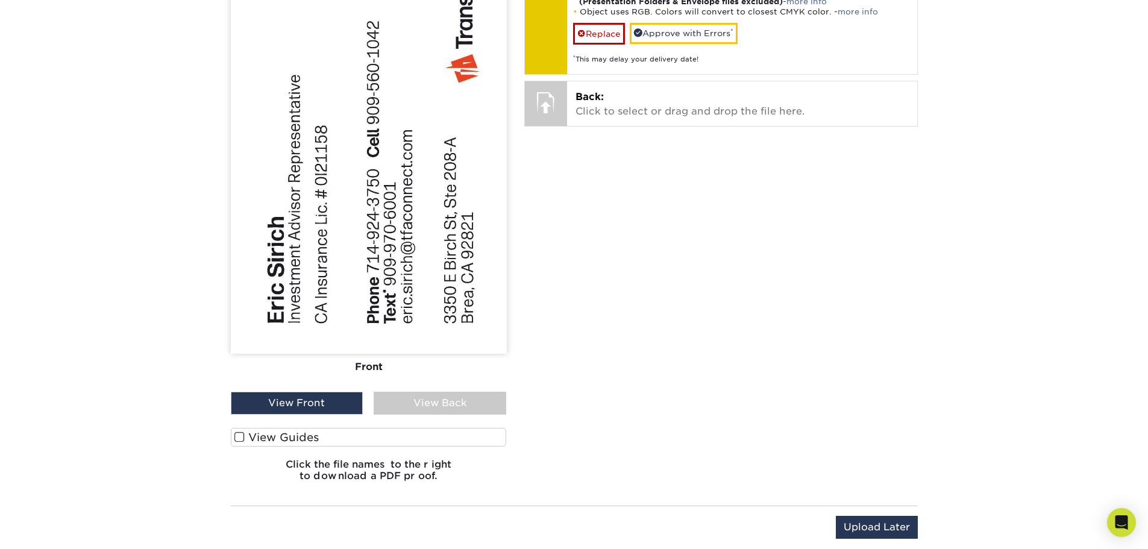
click at [241, 439] on span at bounding box center [239, 436] width 10 height 11
click at [0, 0] on input "View Guides" at bounding box center [0, 0] width 0 height 0
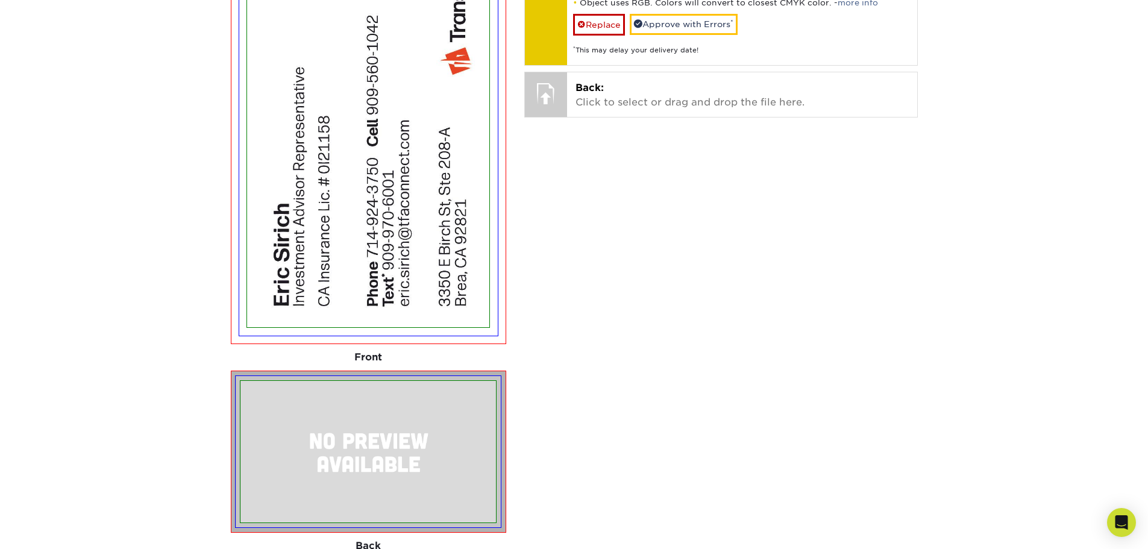
scroll to position [1374, 0]
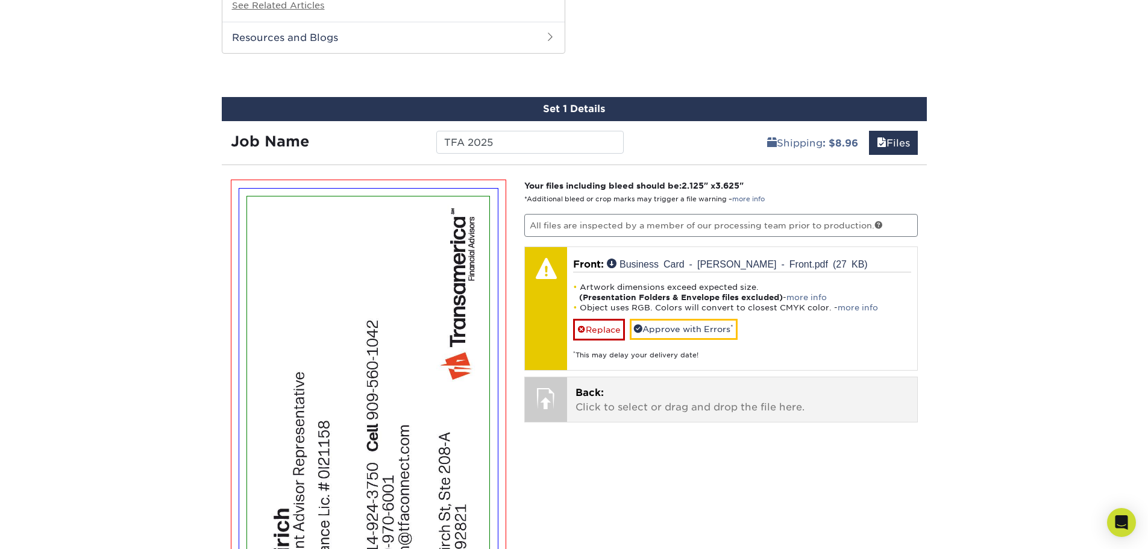
click at [559, 400] on div at bounding box center [546, 398] width 42 height 42
click at [616, 403] on p "Back: Click to select or drag and drop the file here." at bounding box center [742, 400] width 333 height 29
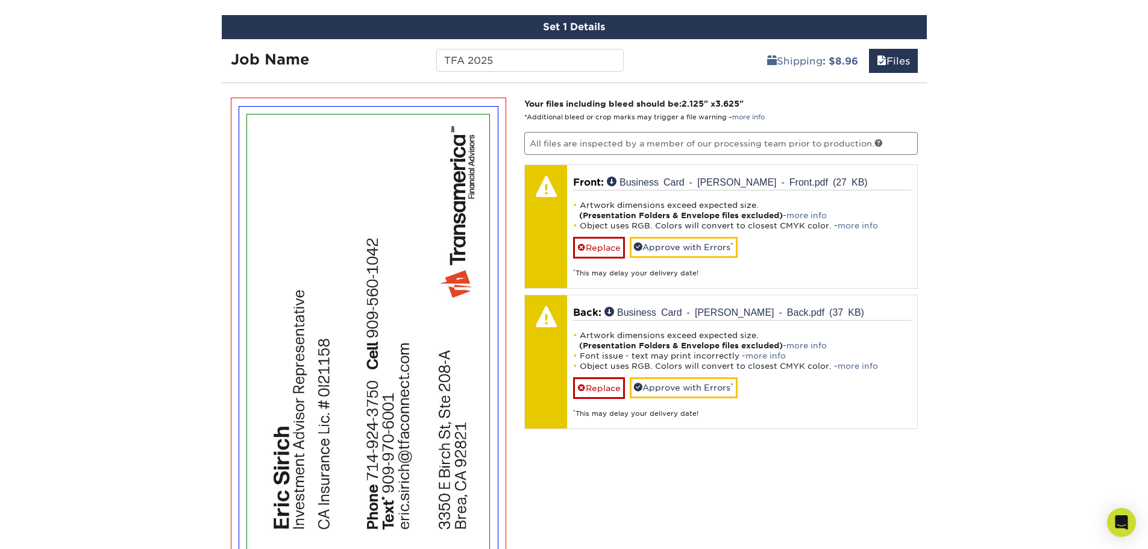
scroll to position [1434, 0]
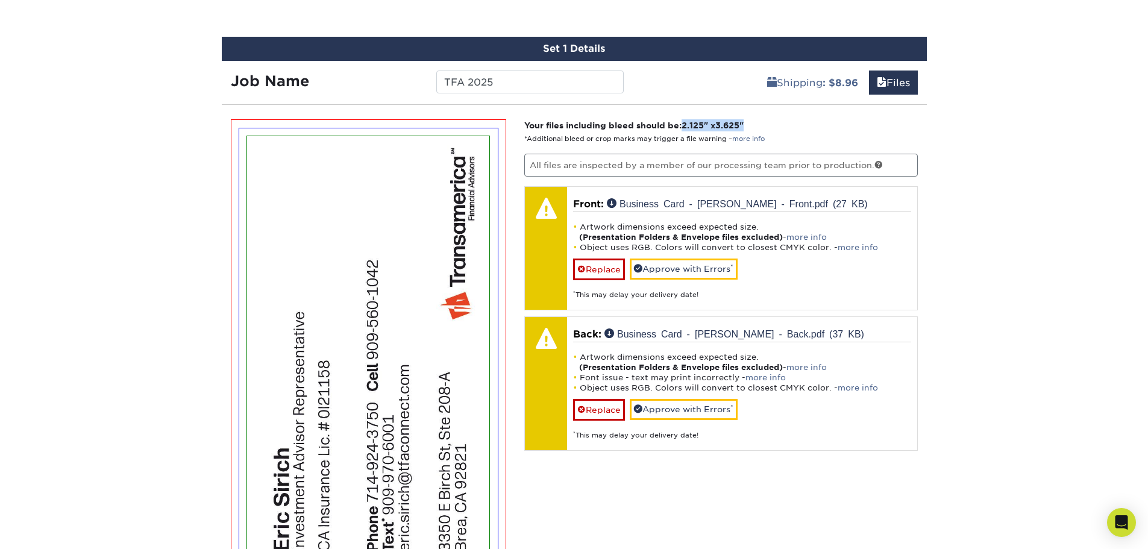
drag, startPoint x: 686, startPoint y: 125, endPoint x: 751, endPoint y: 125, distance: 65.7
click at [744, 125] on strong "Your files including bleed should be: 2.125 " x 3.625 "" at bounding box center [633, 126] width 219 height 10
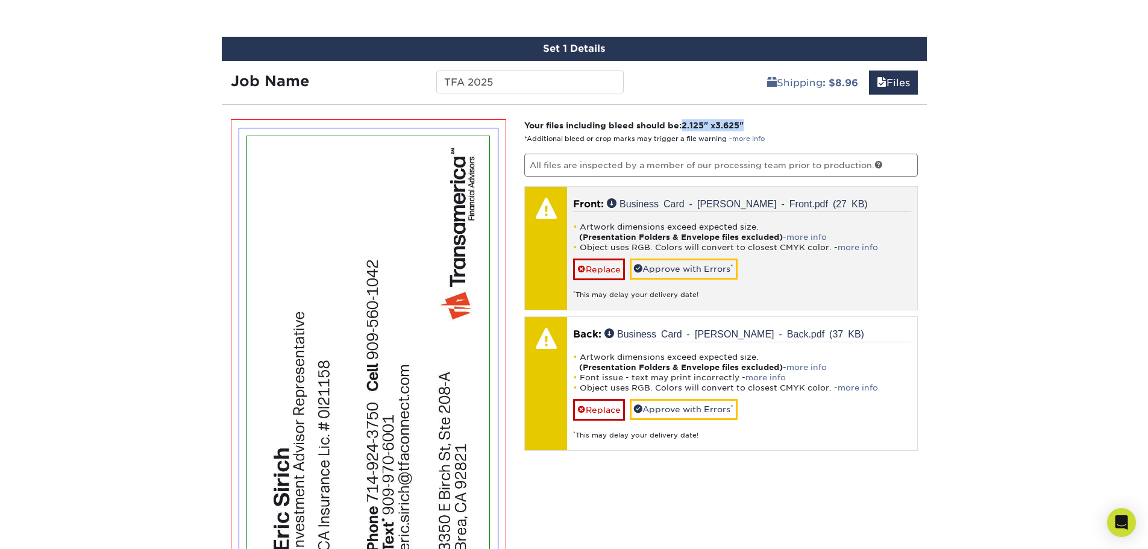
copy strong "2.125 " x 3.625 ""
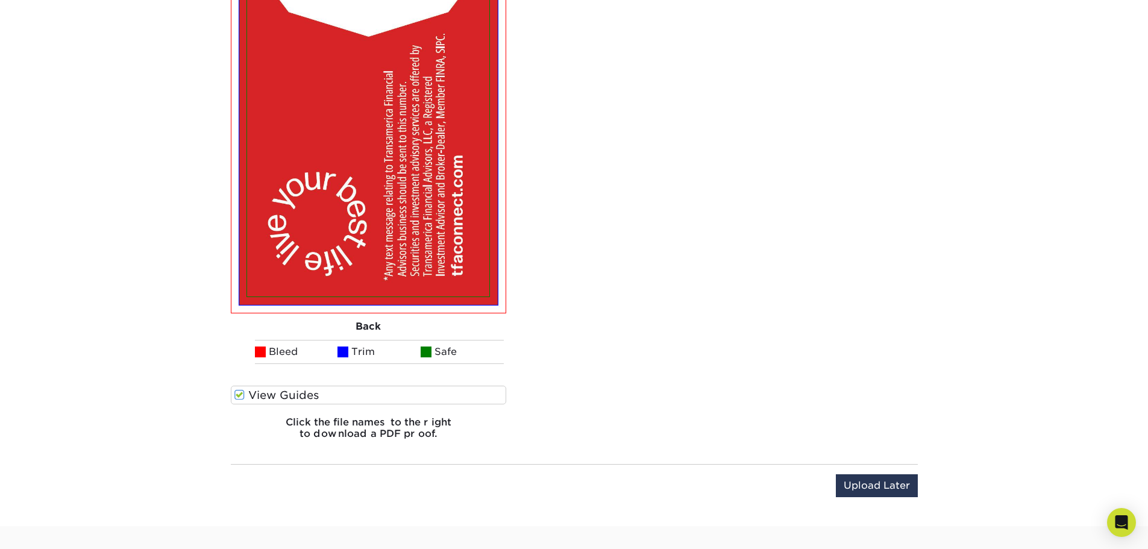
scroll to position [2150, 0]
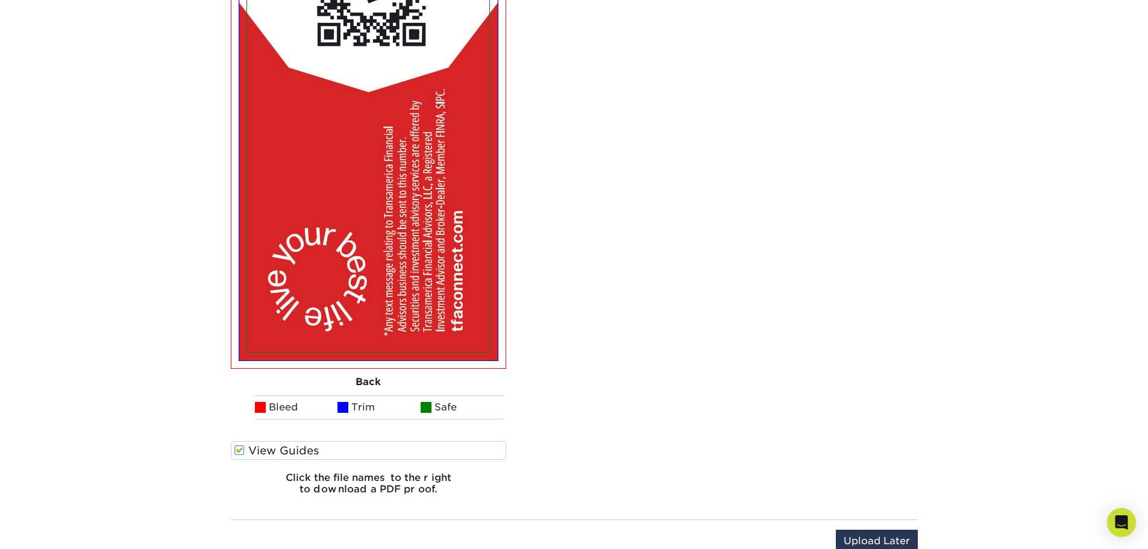
click at [441, 102] on img at bounding box center [368, 134] width 242 height 436
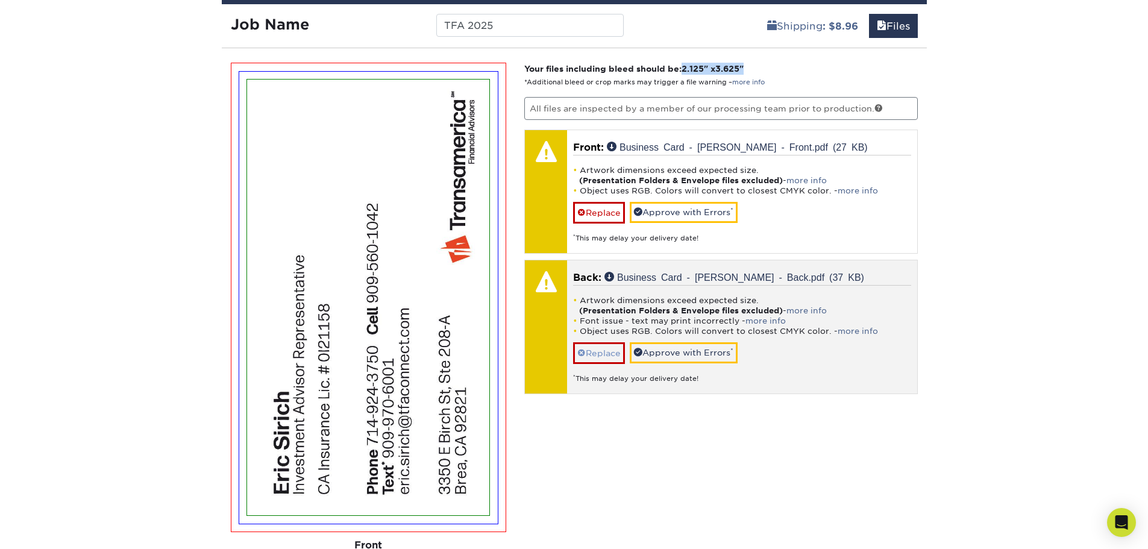
scroll to position [1427, 0]
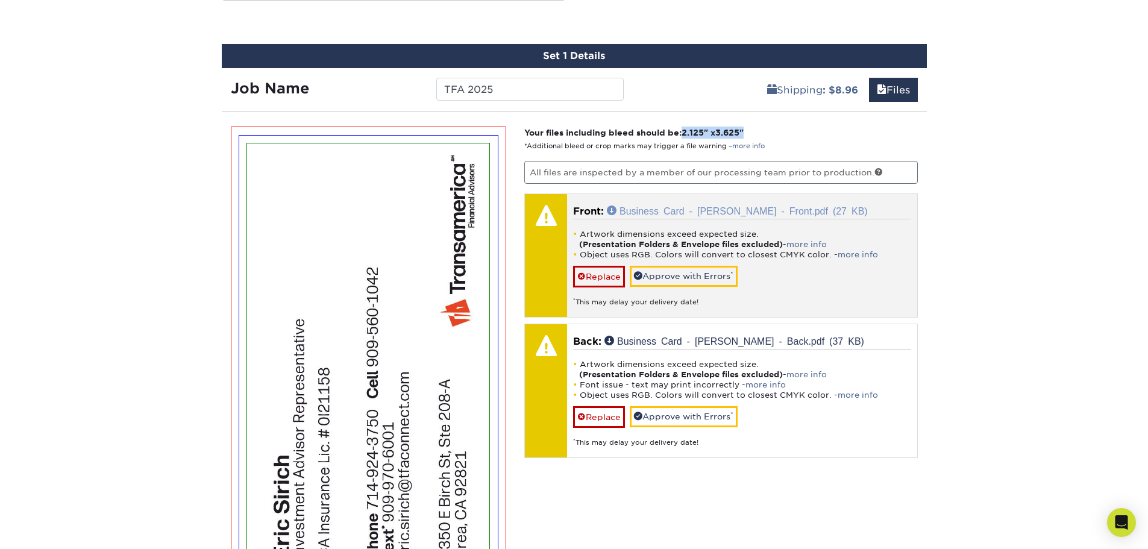
click at [789, 210] on link "Business Card - Eric Sirich - Front.pdf (27 KB)" at bounding box center [737, 210] width 261 height 10
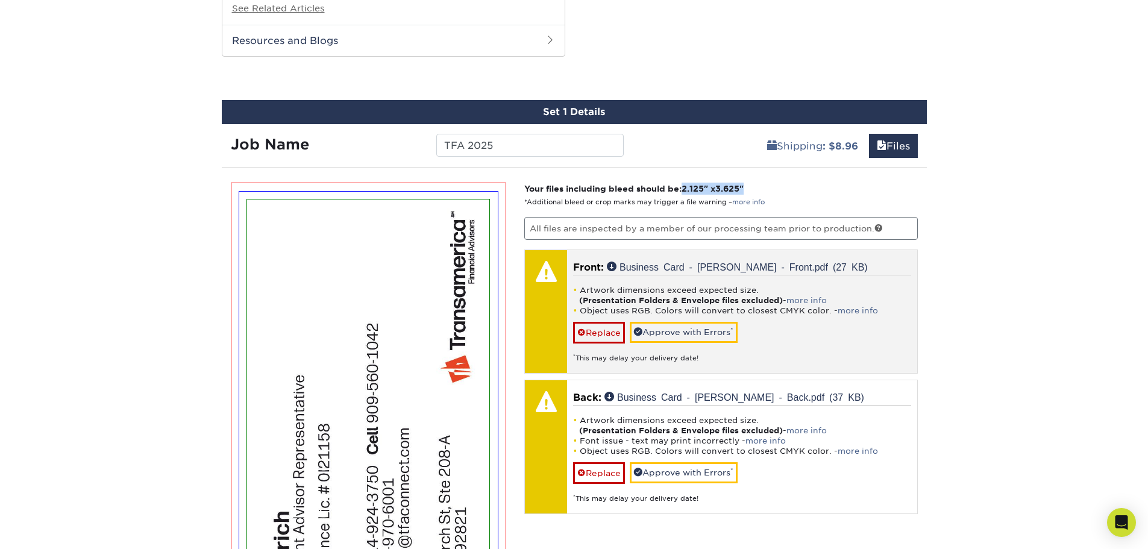
scroll to position [1367, 0]
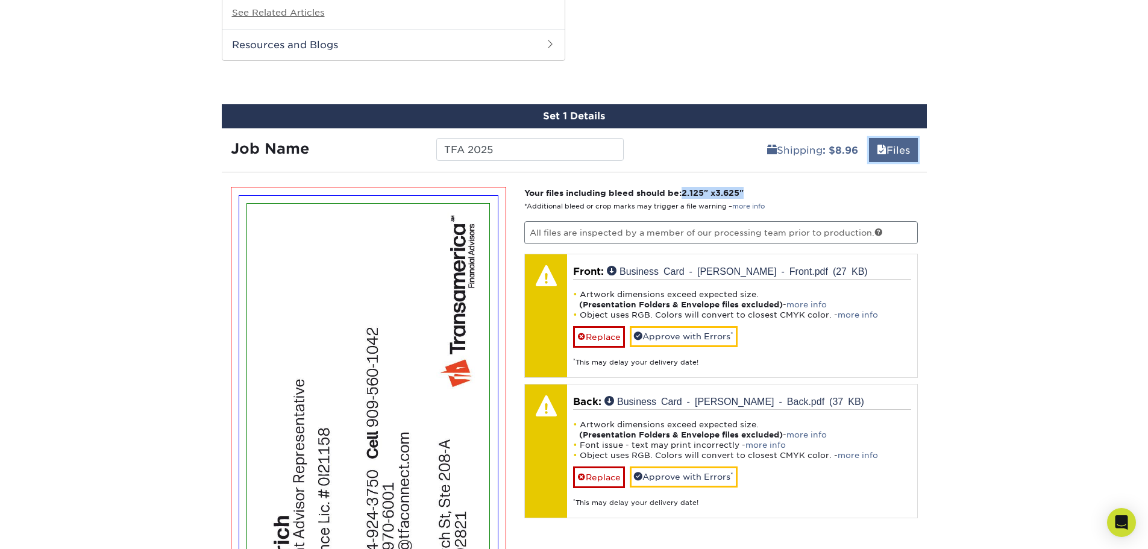
click at [891, 145] on link "Files" at bounding box center [893, 150] width 49 height 24
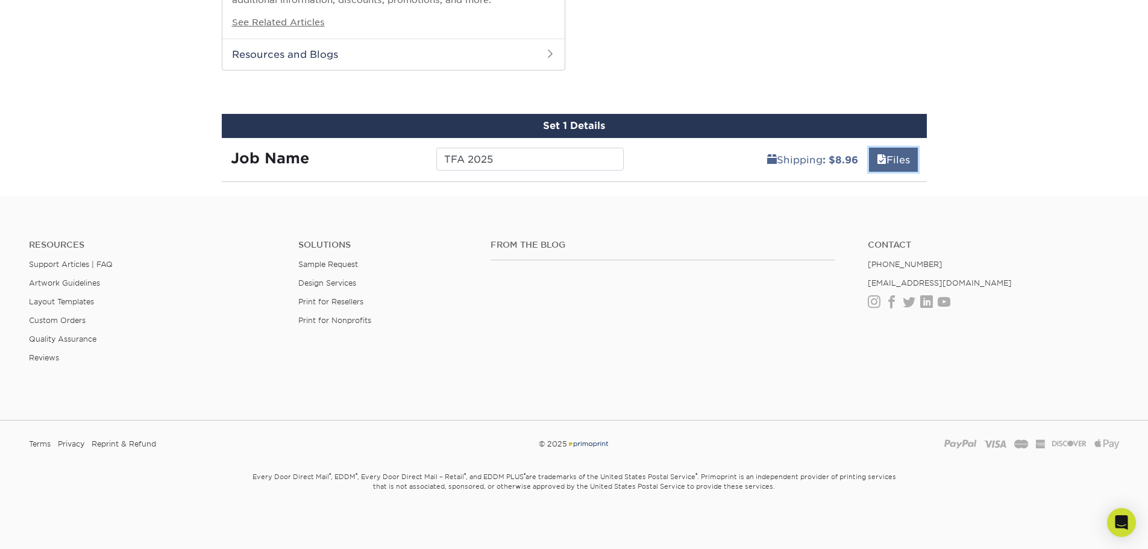
scroll to position [1357, 0]
click at [885, 166] on link "Files" at bounding box center [893, 160] width 49 height 24
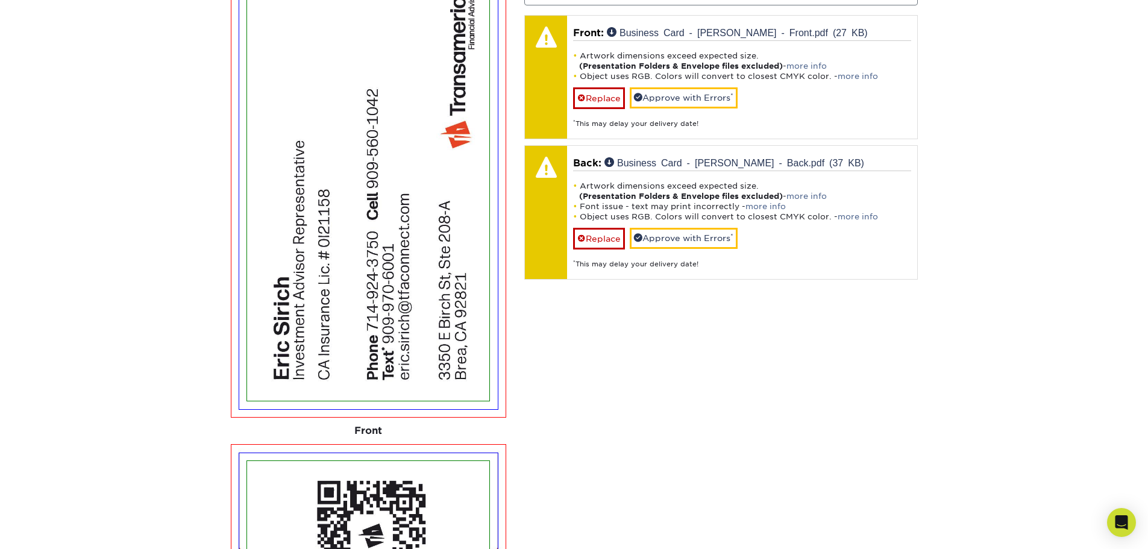
scroll to position [1608, 0]
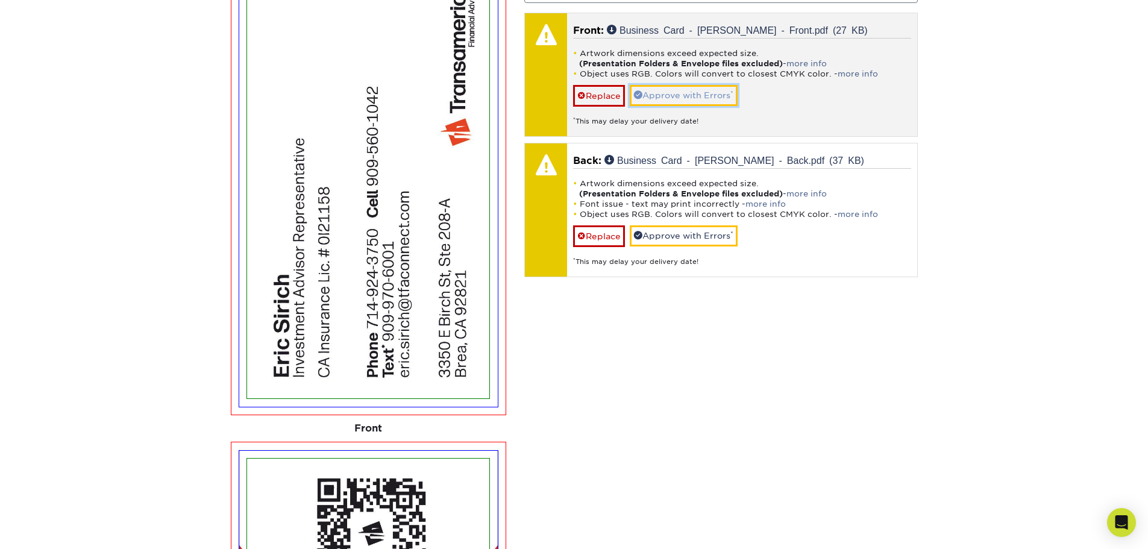
click at [711, 99] on link "Approve with Errors *" at bounding box center [684, 95] width 108 height 20
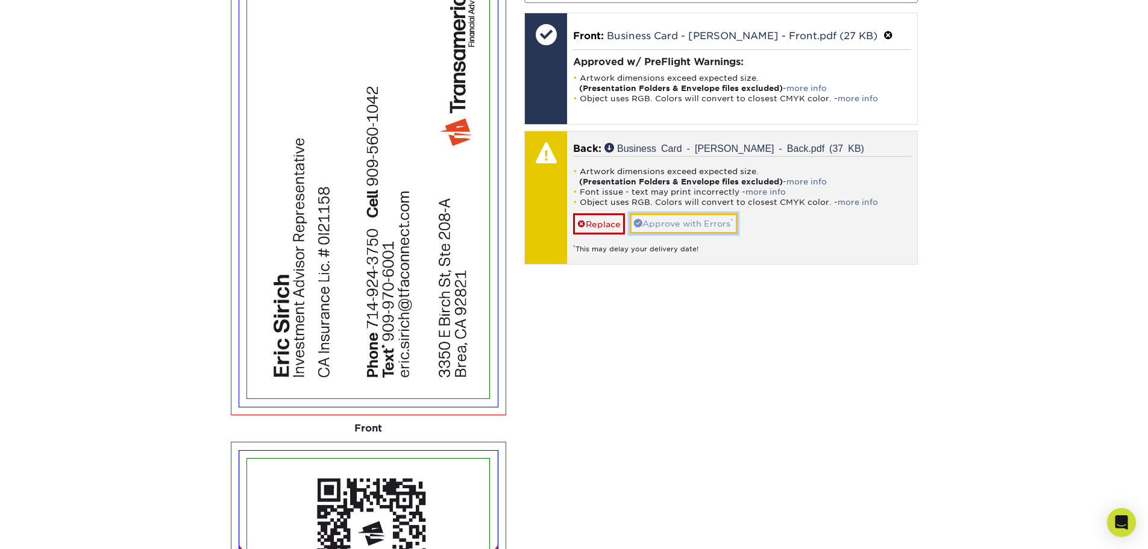
click at [705, 222] on link "Approve with Errors *" at bounding box center [684, 223] width 108 height 20
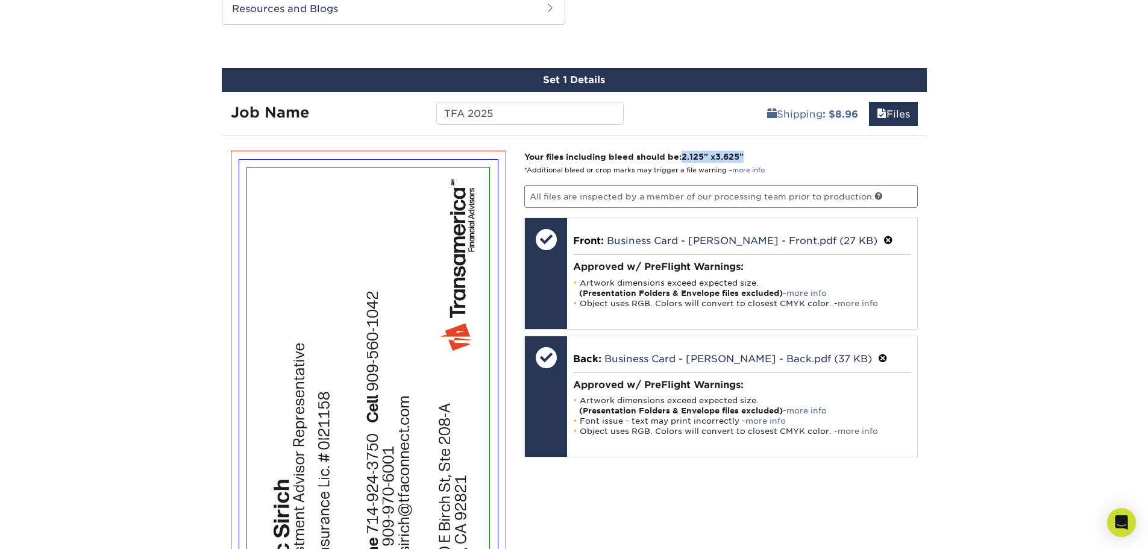
scroll to position [1246, 0]
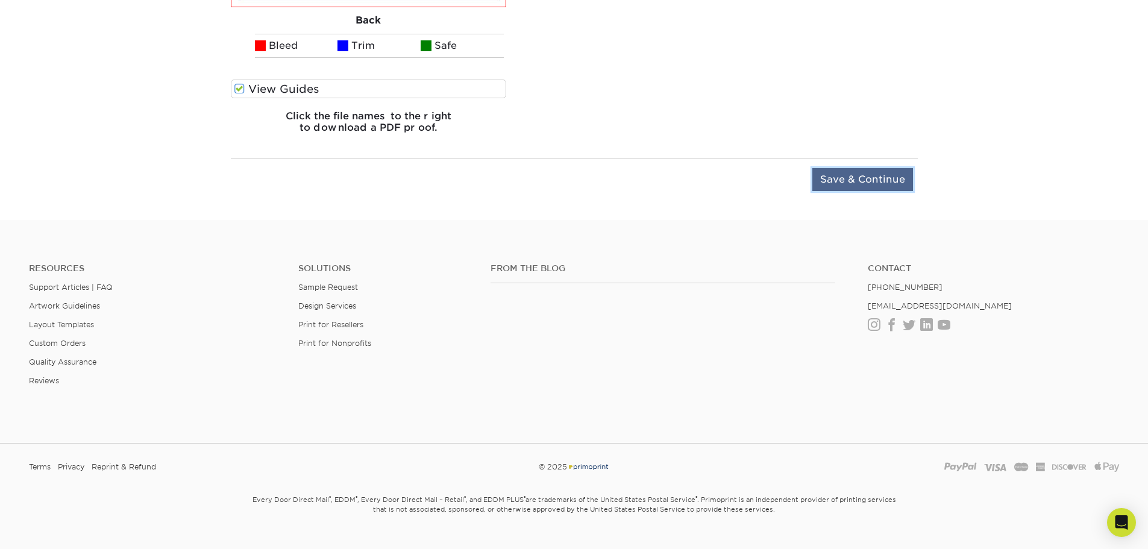
click at [880, 180] on input "Save & Continue" at bounding box center [862, 179] width 101 height 23
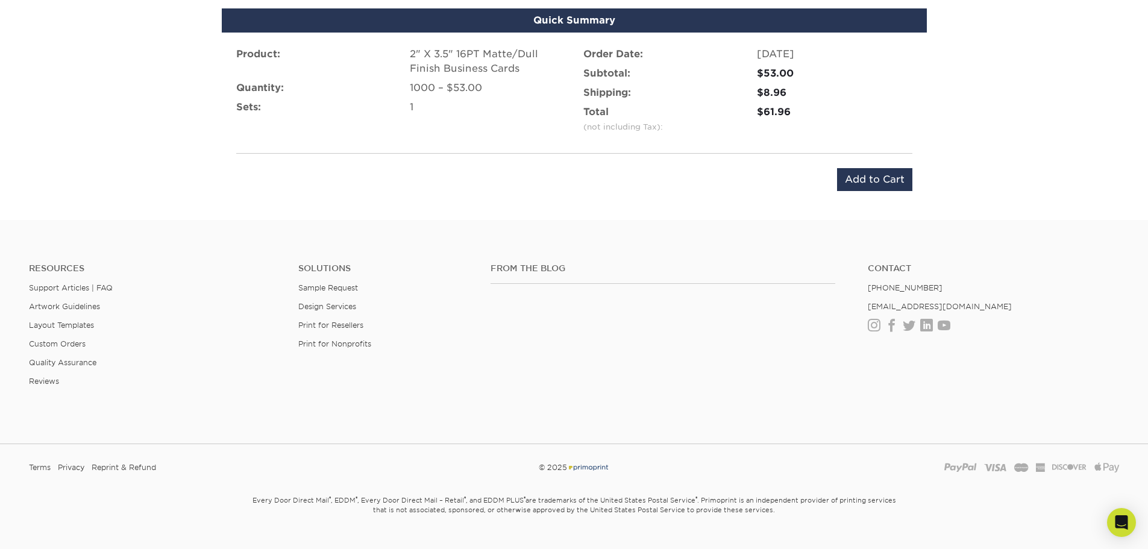
scroll to position [1564, 0]
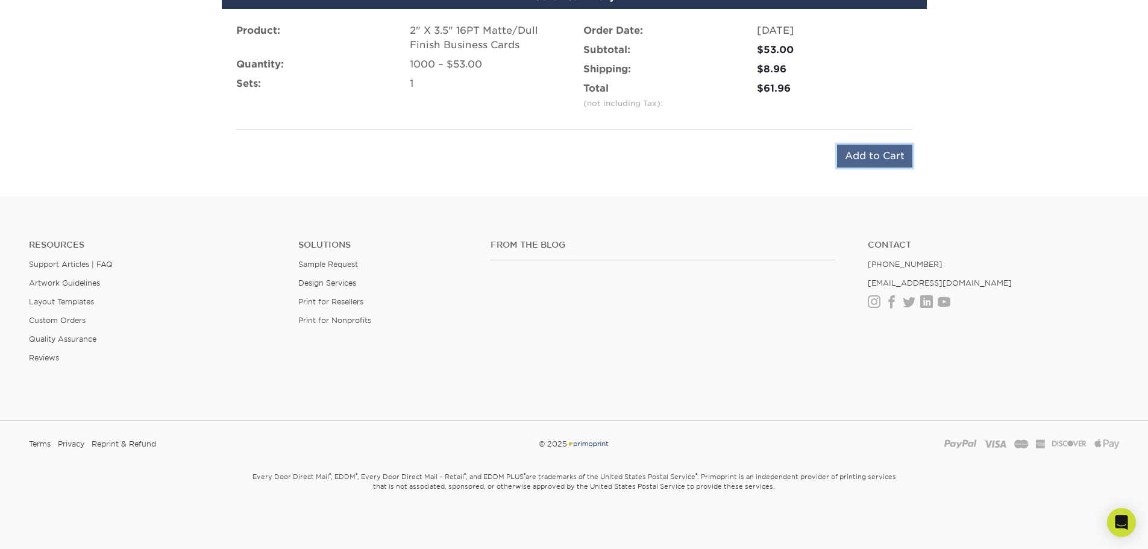
click at [851, 155] on input "Add to Cart" at bounding box center [874, 156] width 75 height 23
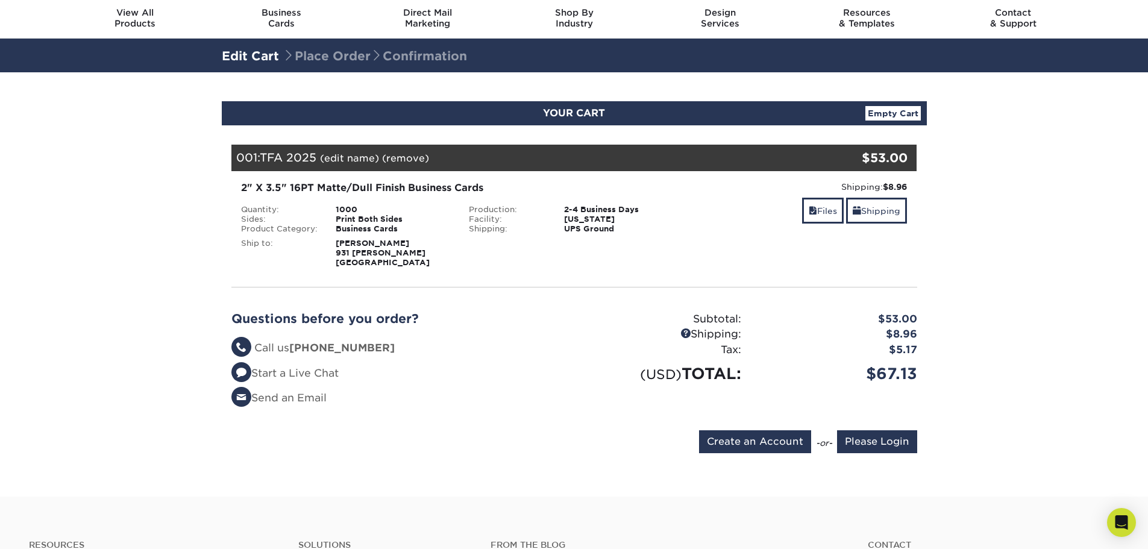
scroll to position [60, 0]
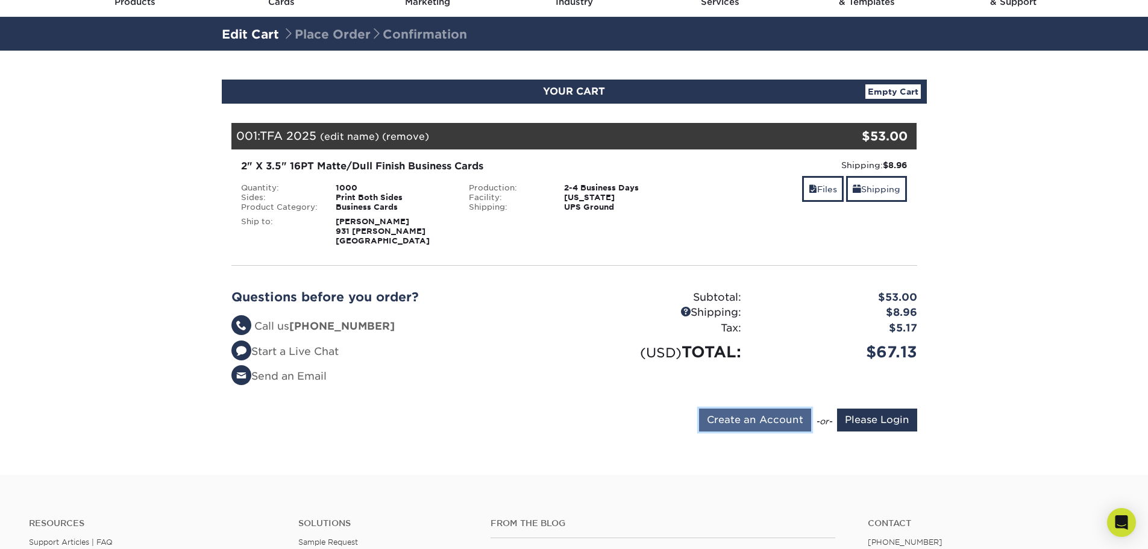
click at [760, 418] on input "Create an Account" at bounding box center [755, 420] width 112 height 23
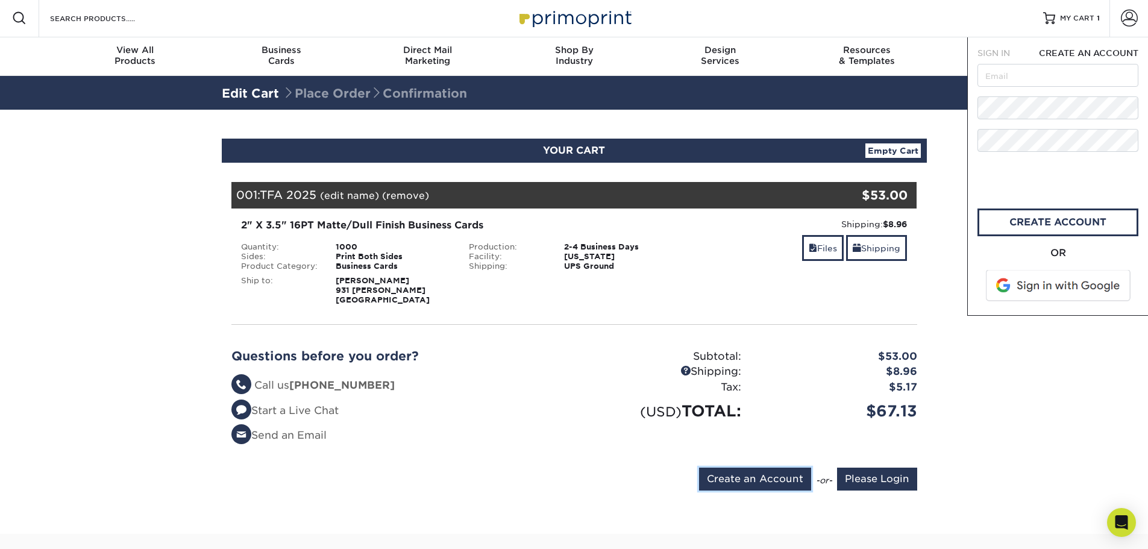
scroll to position [0, 0]
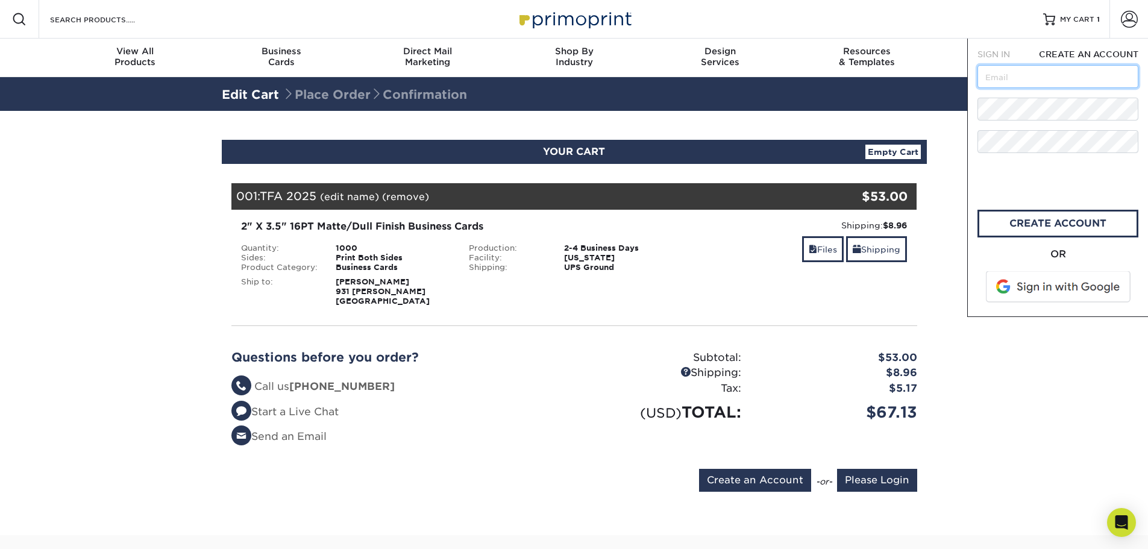
click at [1003, 72] on input "text" at bounding box center [1057, 76] width 161 height 23
click at [1036, 284] on span at bounding box center [1059, 286] width 154 height 31
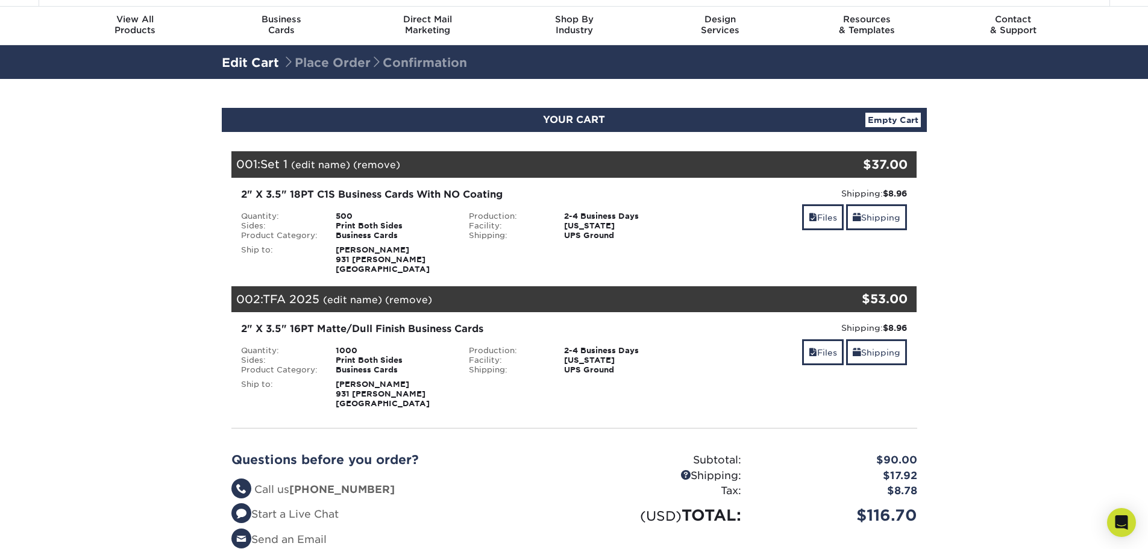
scroll to position [60, 0]
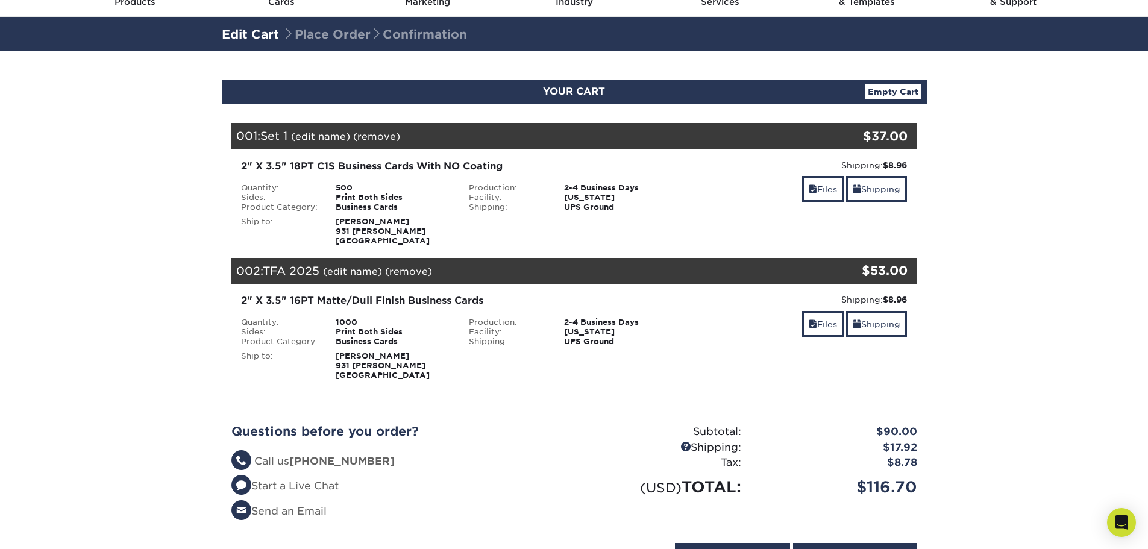
click at [374, 135] on link "(remove)" at bounding box center [376, 136] width 47 height 11
click at [598, 132] on link "Yes" at bounding box center [599, 136] width 17 height 11
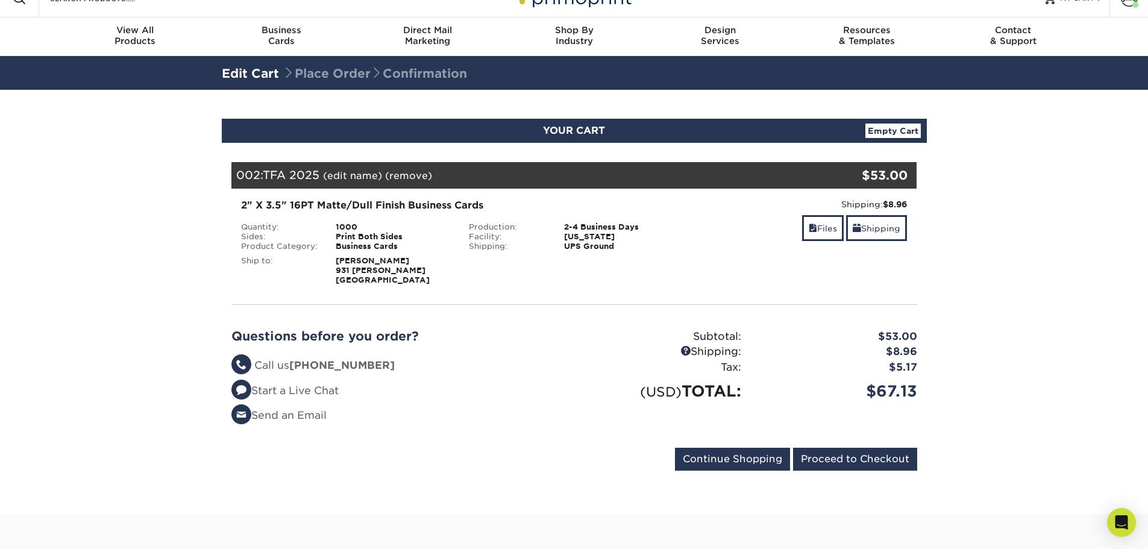
scroll to position [0, 0]
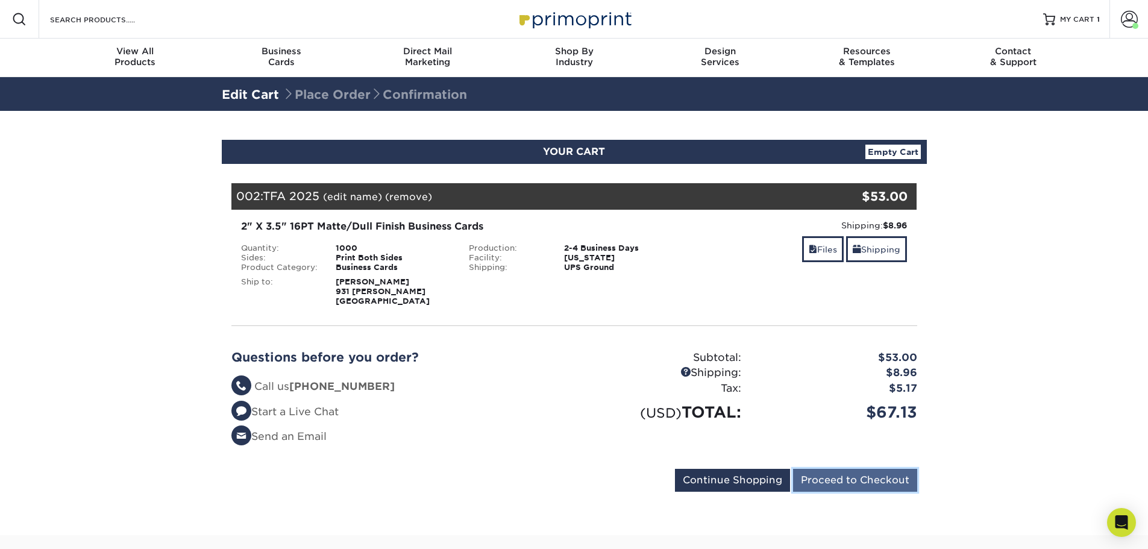
click at [852, 481] on input "Proceed to Checkout" at bounding box center [855, 480] width 124 height 23
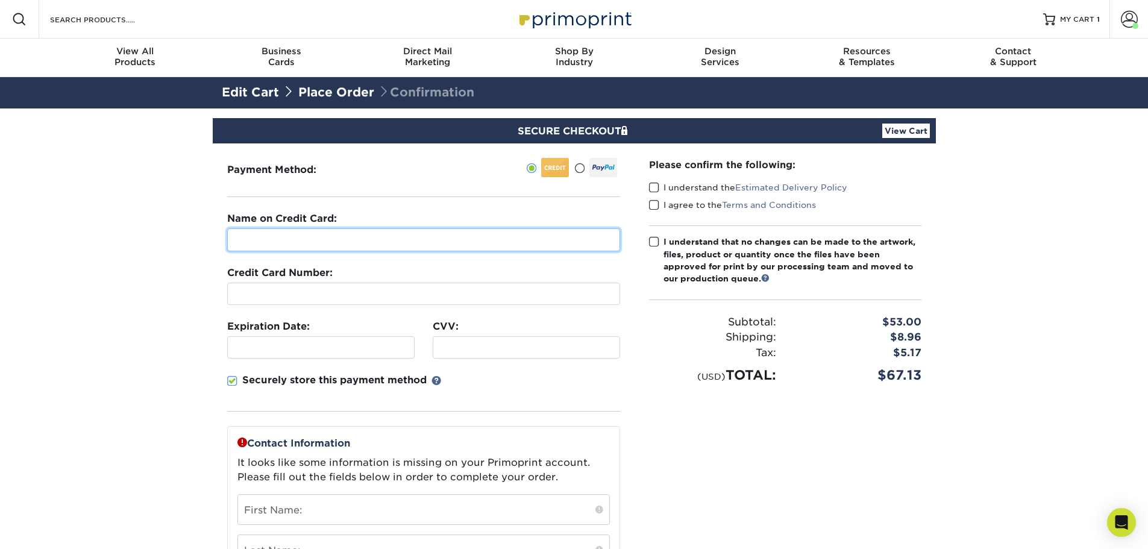
click at [463, 243] on input "text" at bounding box center [423, 239] width 393 height 23
type input "[PERSON_NAME]"
click at [233, 379] on span at bounding box center [232, 380] width 10 height 11
click at [0, 0] on input "Securely store this payment method" at bounding box center [0, 0] width 0 height 0
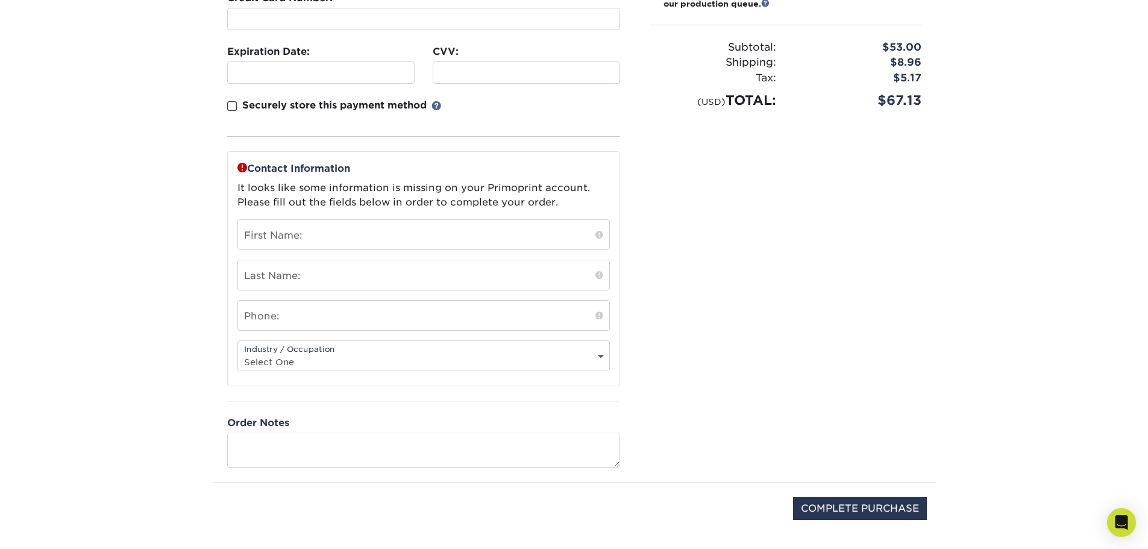
scroll to position [301, 0]
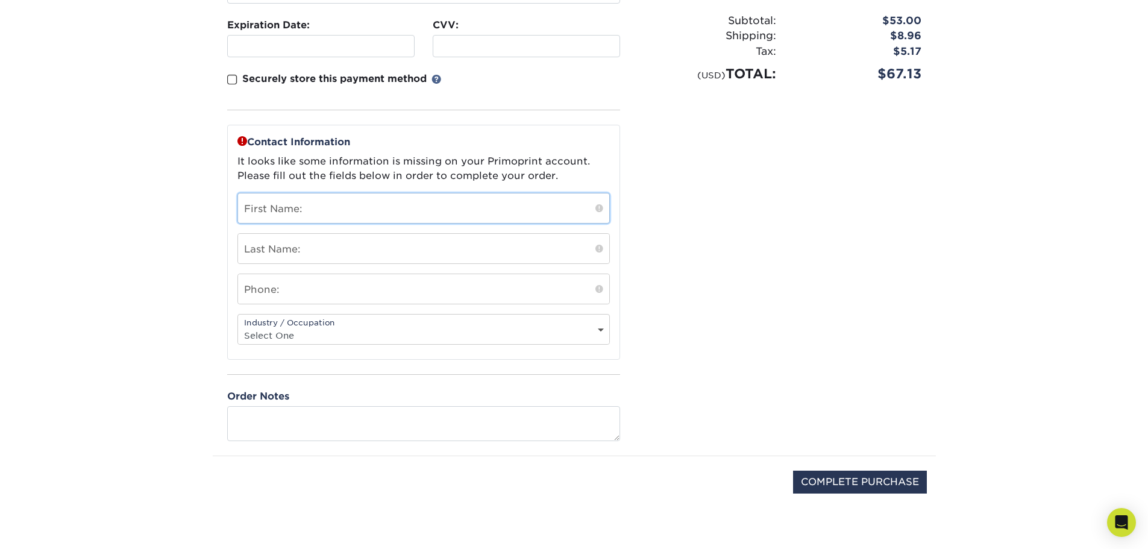
click at [329, 218] on input "text" at bounding box center [423, 208] width 371 height 30
type input "[PERSON_NAME]"
type input "Sirich"
type input "9095601042"
click at [360, 326] on div "Industry / Occupation Select One Administrative Executive Human Resources Const…" at bounding box center [423, 329] width 372 height 31
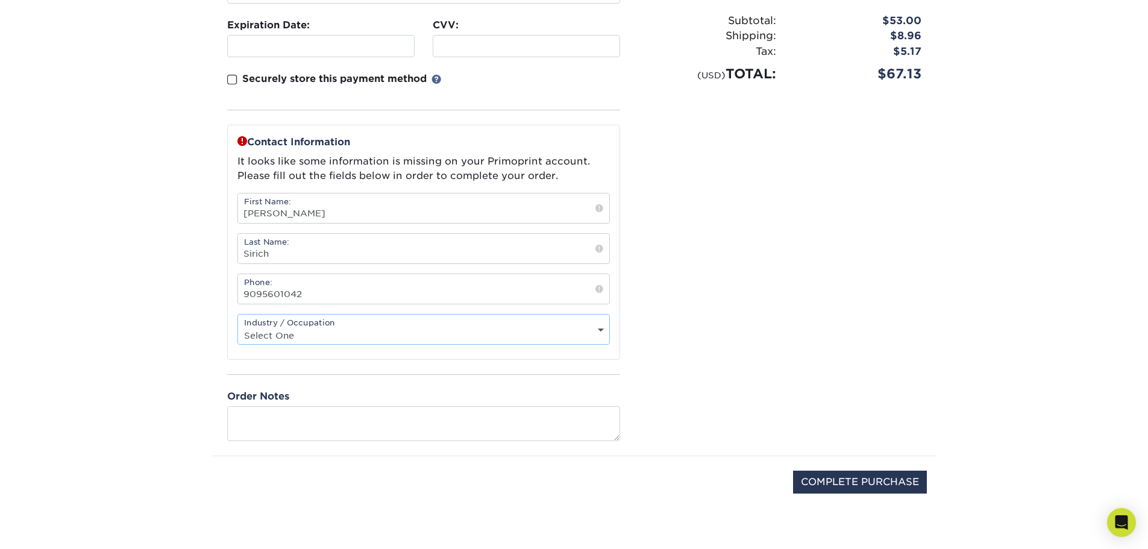
click at [388, 342] on select "Select One Administrative Executive Human Resources Construction Education Ente…" at bounding box center [423, 335] width 371 height 17
select select "9"
click at [238, 327] on select "Select One Administrative Executive Human Resources Construction Education Ente…" at bounding box center [423, 335] width 371 height 17
click at [189, 286] on section "SECURE CHECKOUT View Cart Payment Method: Name on Credit Card:" at bounding box center [574, 178] width 1148 height 742
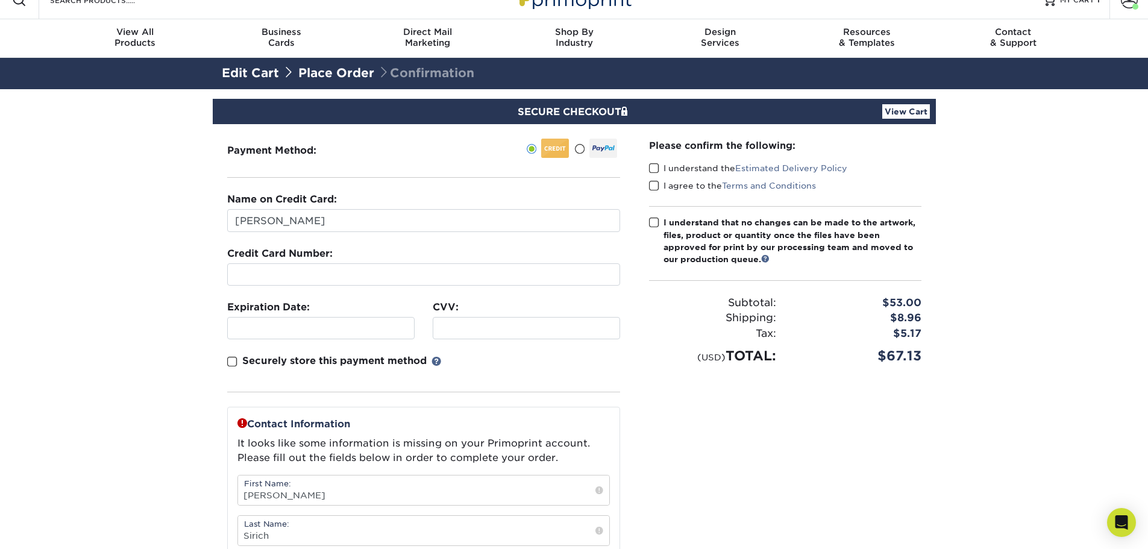
scroll to position [0, 0]
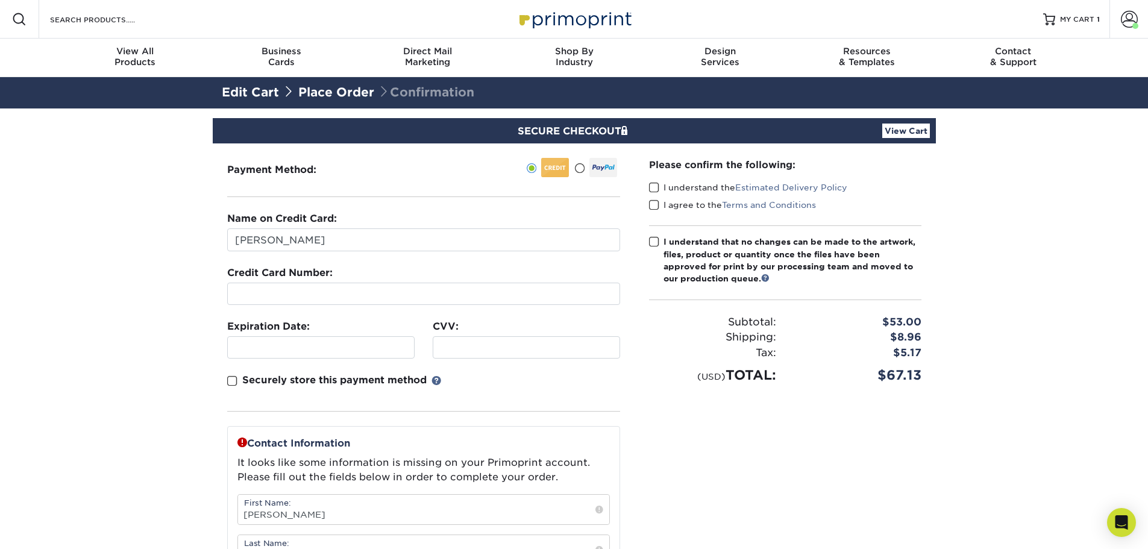
click at [657, 186] on span at bounding box center [654, 187] width 10 height 11
click at [0, 0] on input "I understand the Estimated Delivery Policy" at bounding box center [0, 0] width 0 height 0
click at [654, 204] on span at bounding box center [654, 204] width 10 height 11
click at [0, 0] on input "I agree to the Terms and Conditions" at bounding box center [0, 0] width 0 height 0
click at [650, 242] on span at bounding box center [654, 241] width 10 height 11
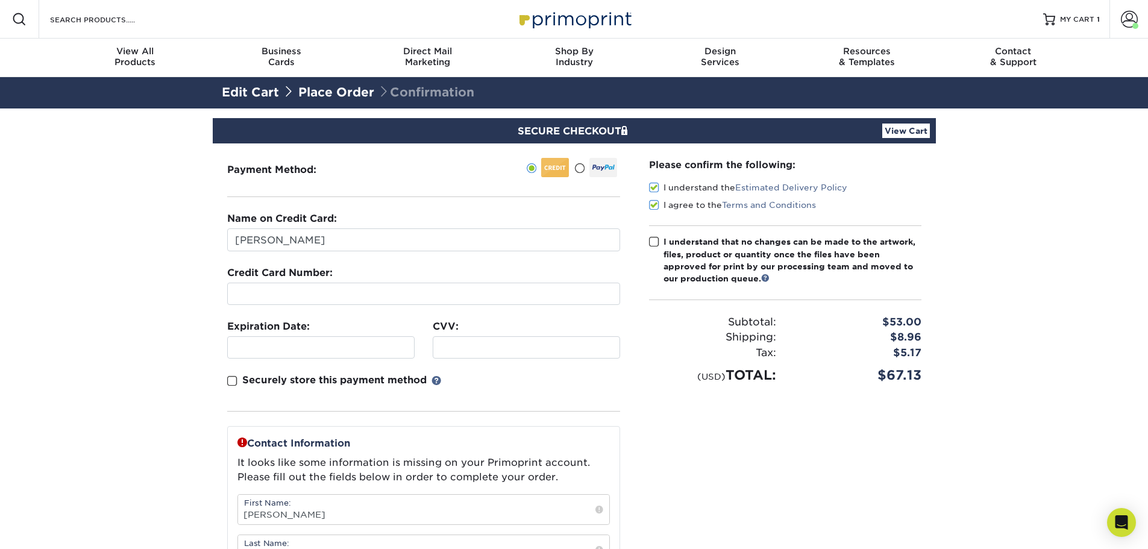
click at [0, 0] on input "I understand that no changes can be made to the artwork, files, product or quan…" at bounding box center [0, 0] width 0 height 0
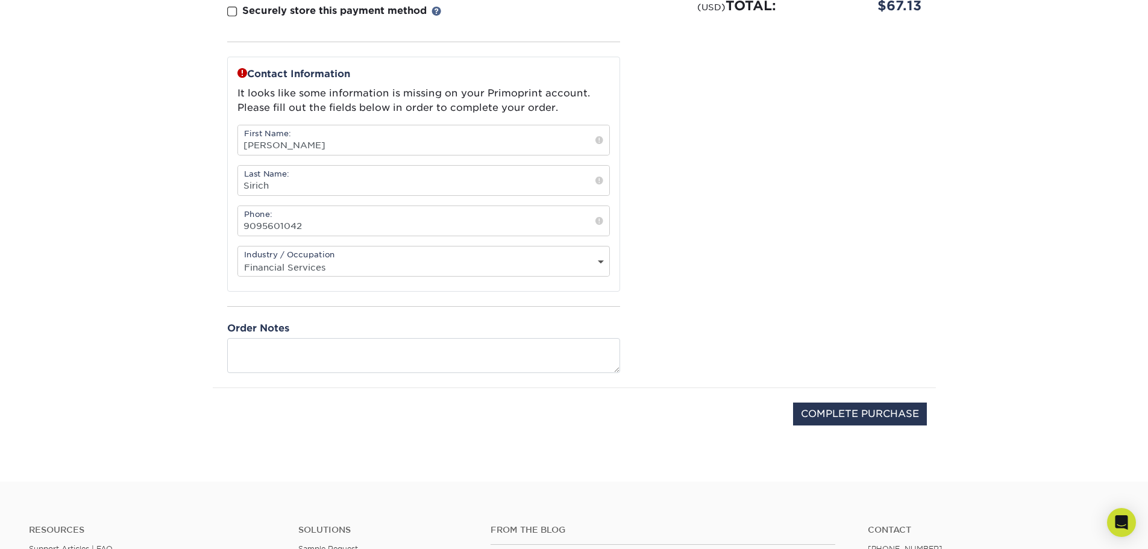
scroll to position [422, 0]
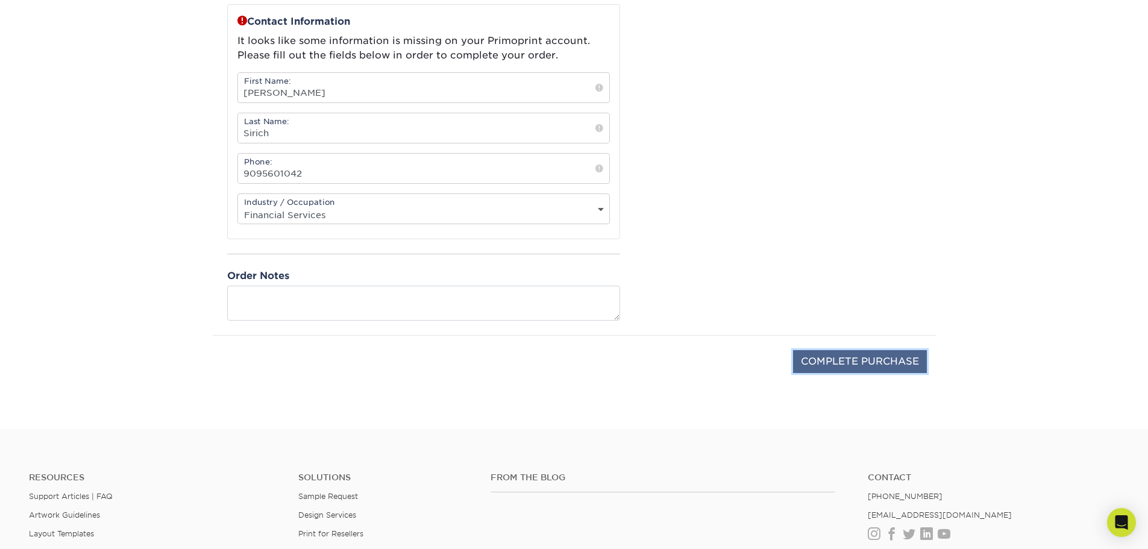
click at [820, 363] on input "COMPLETE PURCHASE" at bounding box center [860, 361] width 134 height 23
type input "PROCESSING, PLEASE WAIT..."
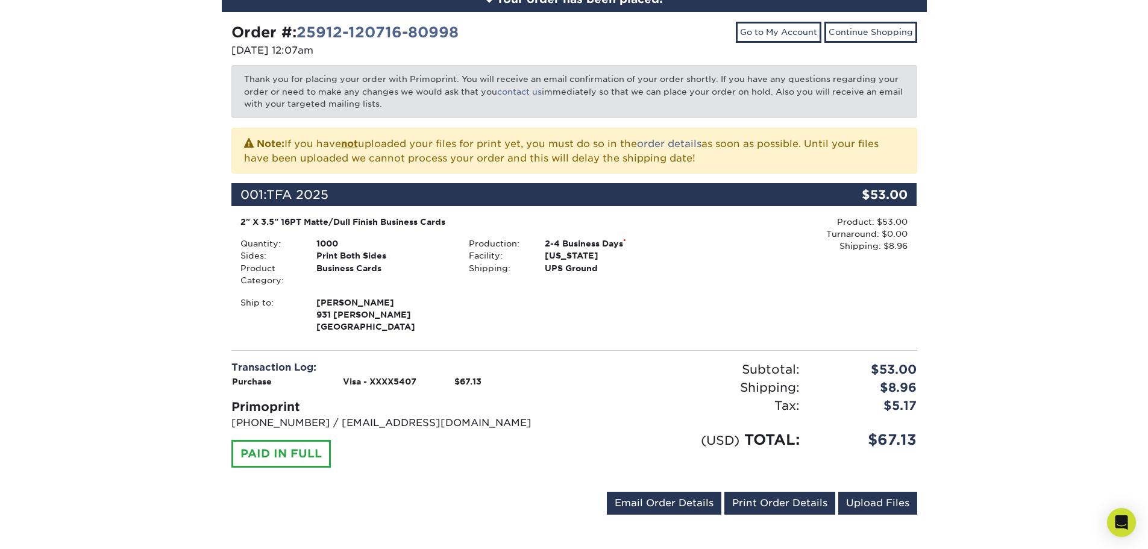
scroll to position [181, 0]
